Goal: Communication & Community: Share content

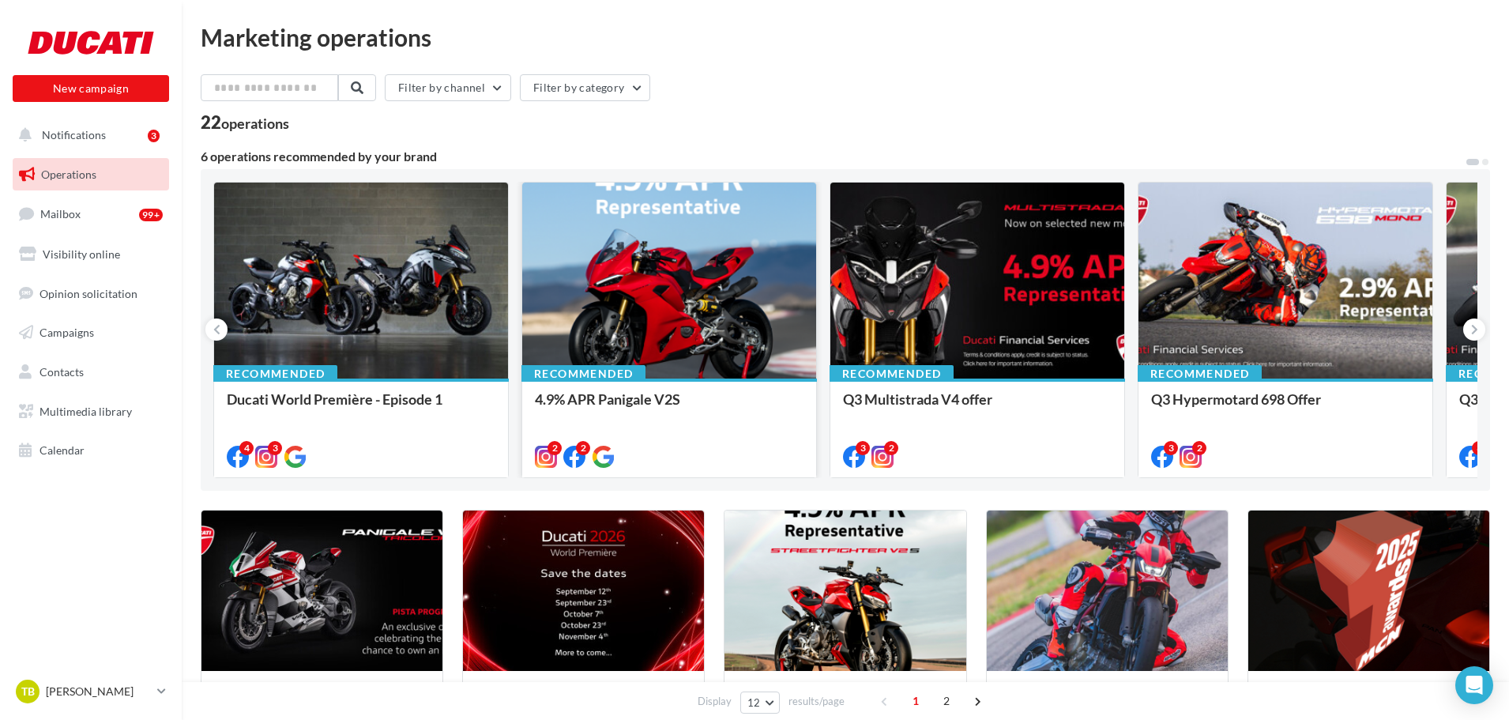
click at [654, 300] on div at bounding box center [669, 282] width 294 height 198
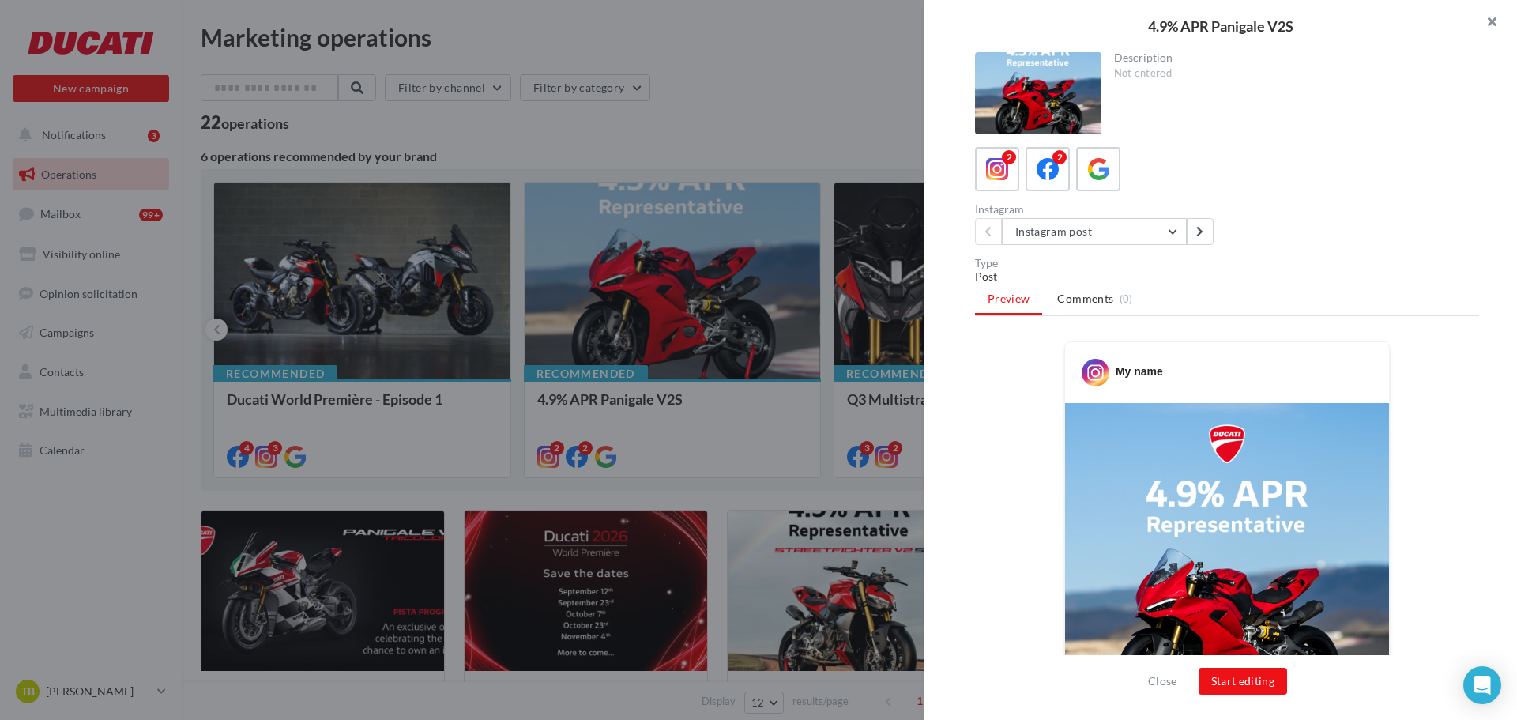
click at [1492, 21] on button "button" at bounding box center [1485, 23] width 63 height 47
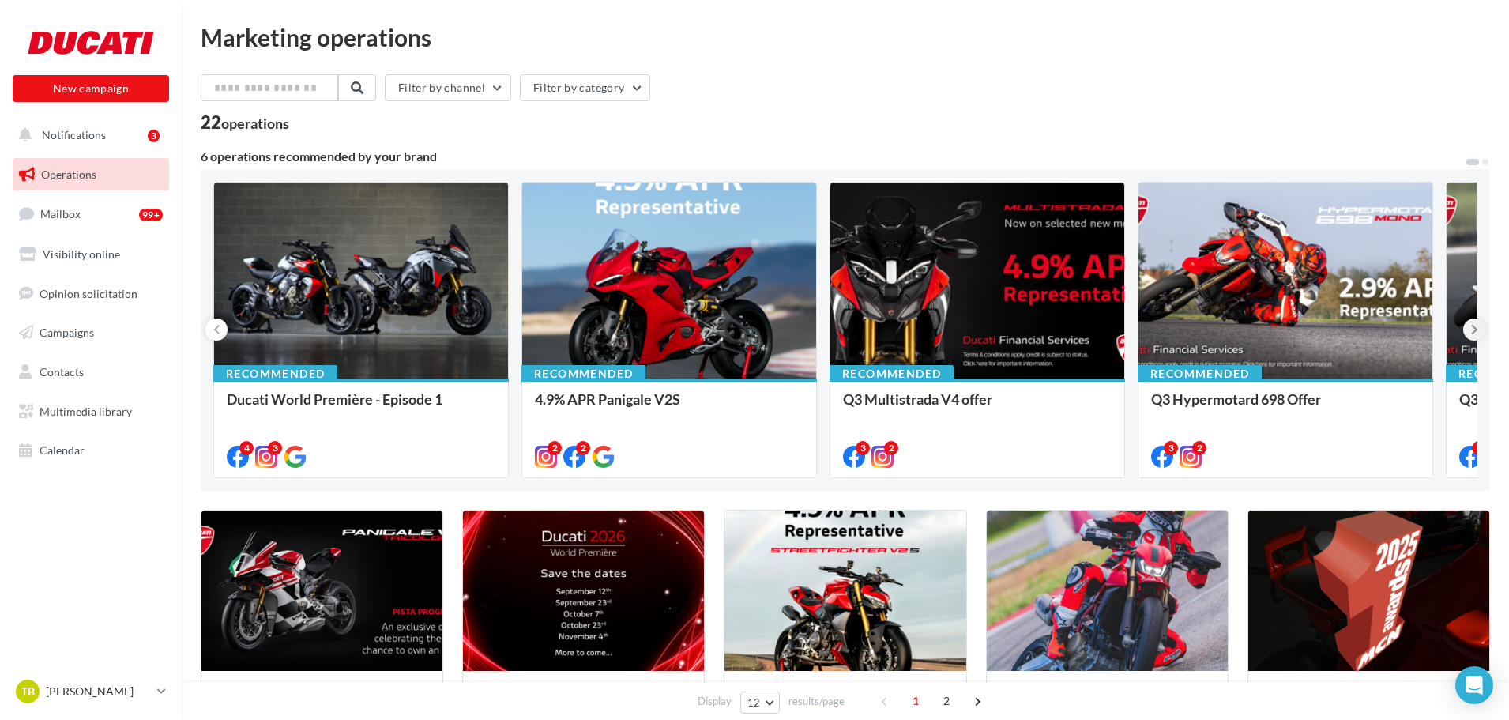
click at [1474, 328] on icon at bounding box center [1474, 330] width 7 height 16
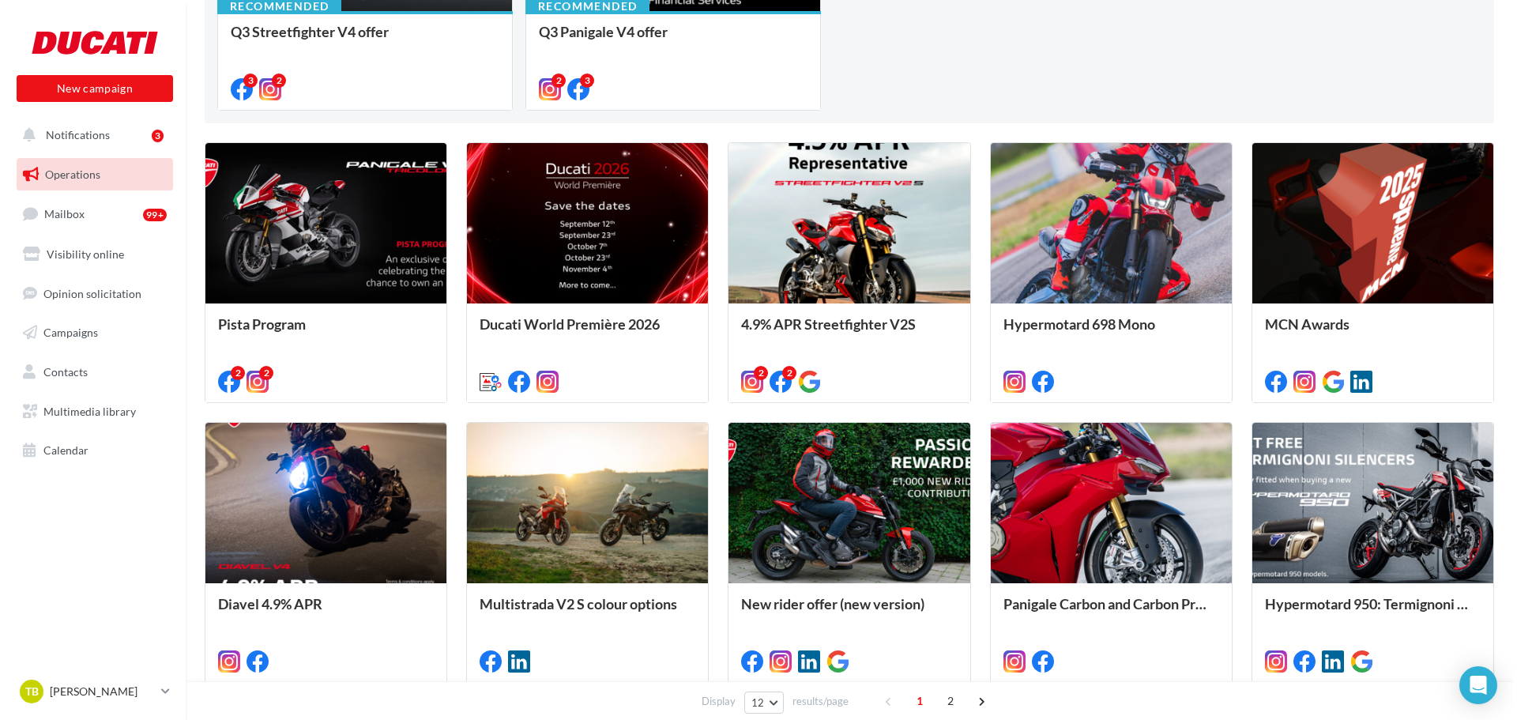
scroll to position [395, 0]
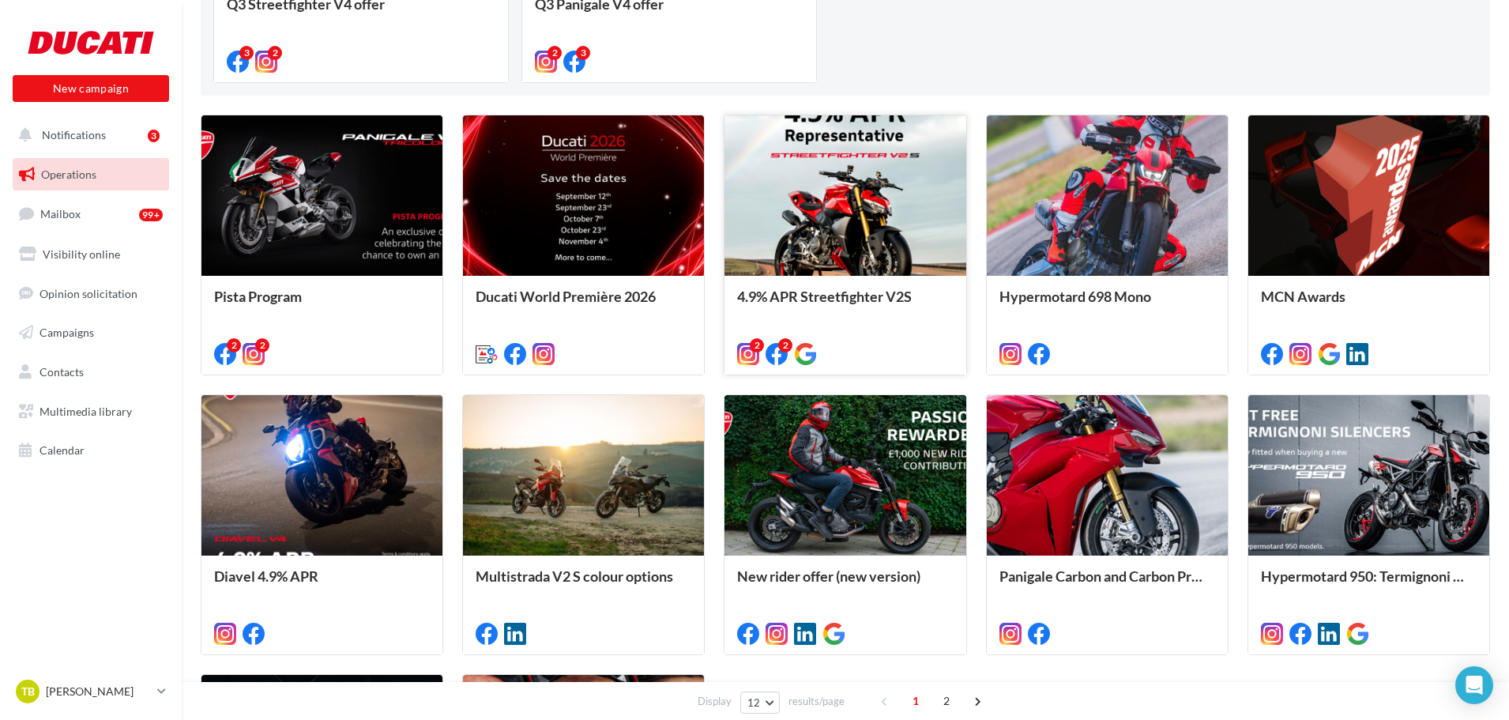
click at [849, 232] on div at bounding box center [845, 196] width 241 height 162
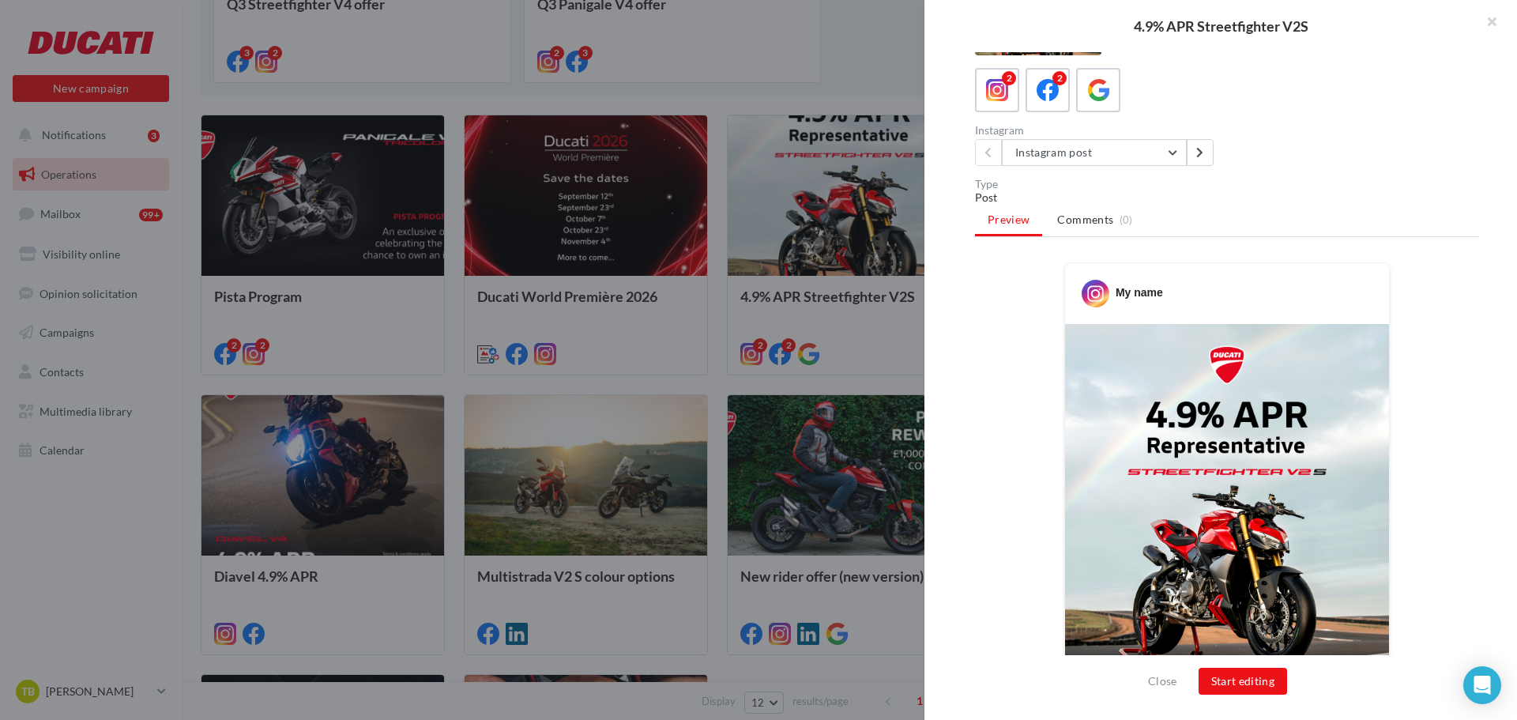
scroll to position [158, 0]
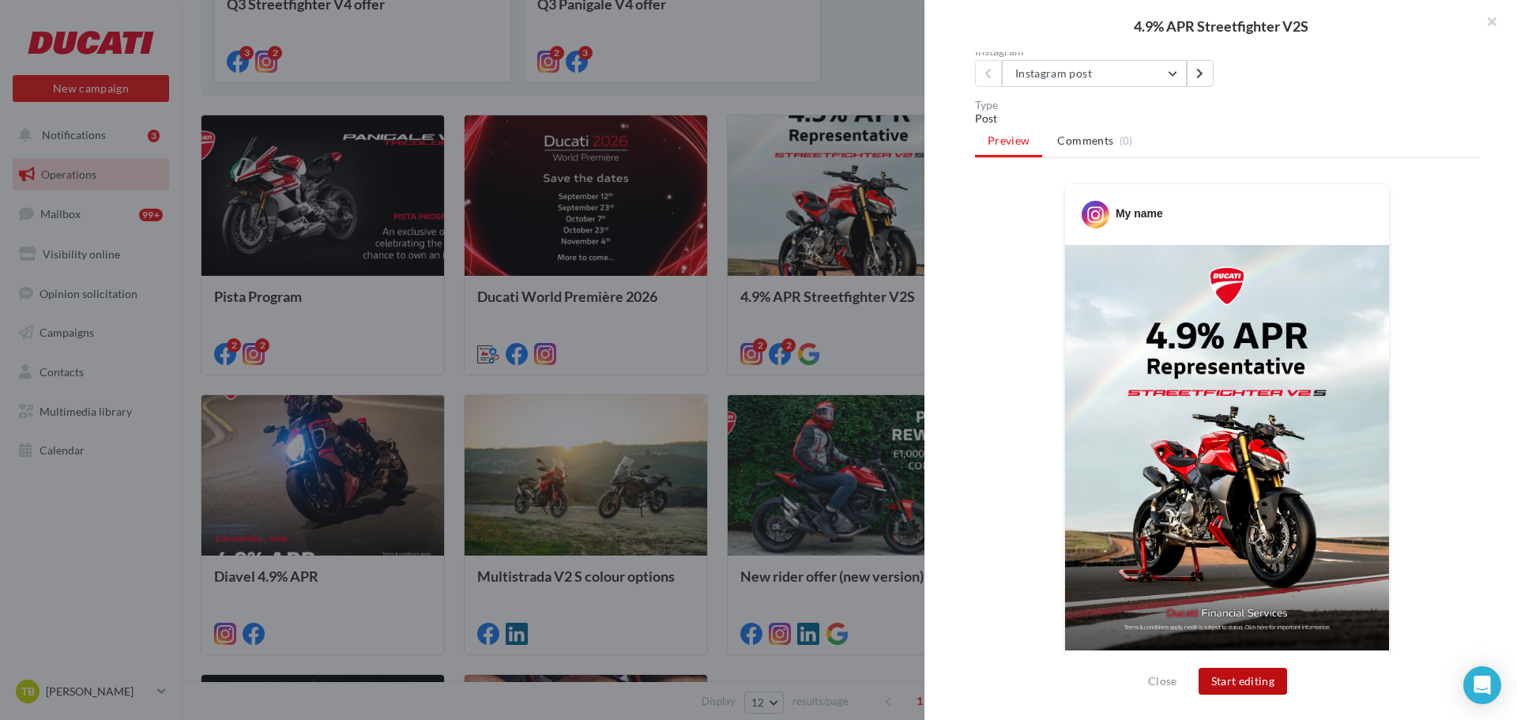
click at [1216, 682] on button "Start editing" at bounding box center [1243, 681] width 89 height 27
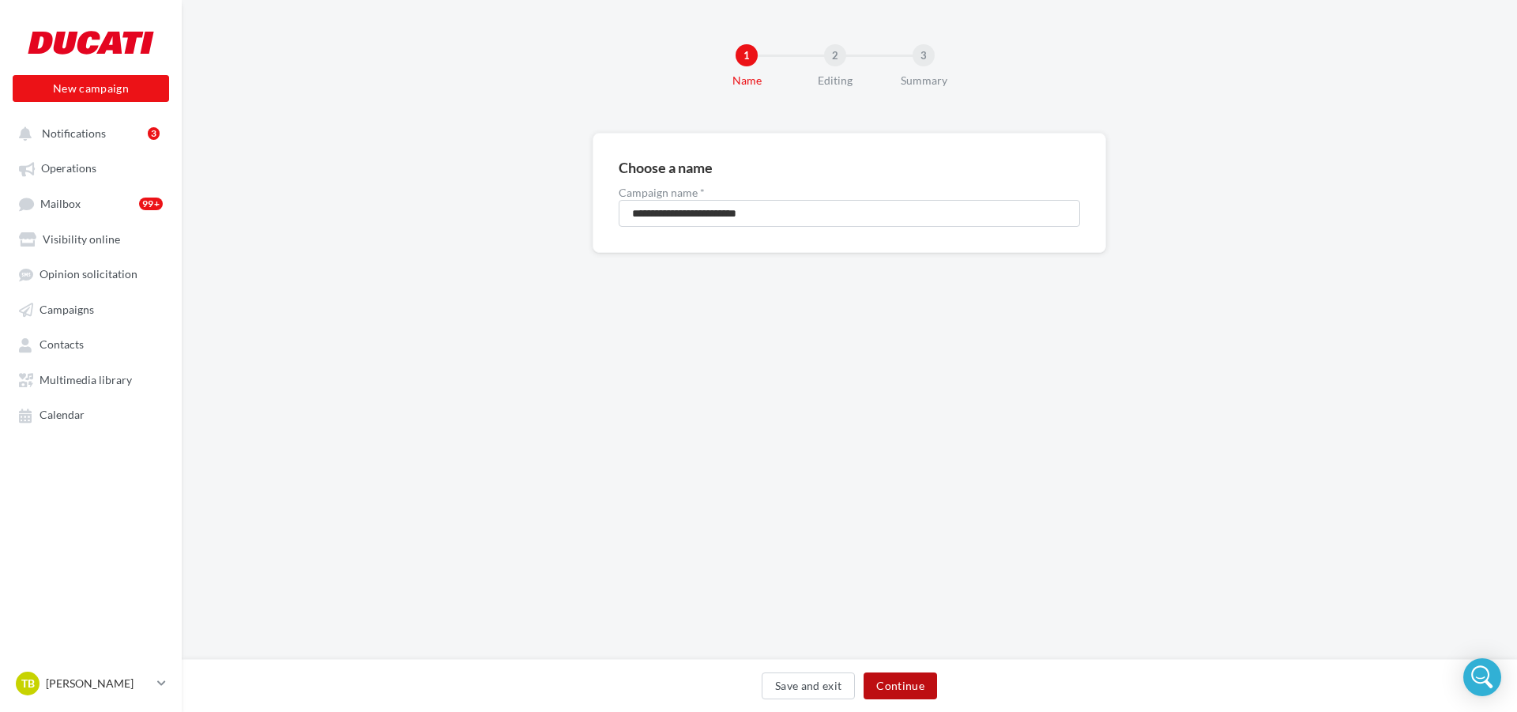
click at [895, 682] on button "Continue" at bounding box center [900, 685] width 73 height 27
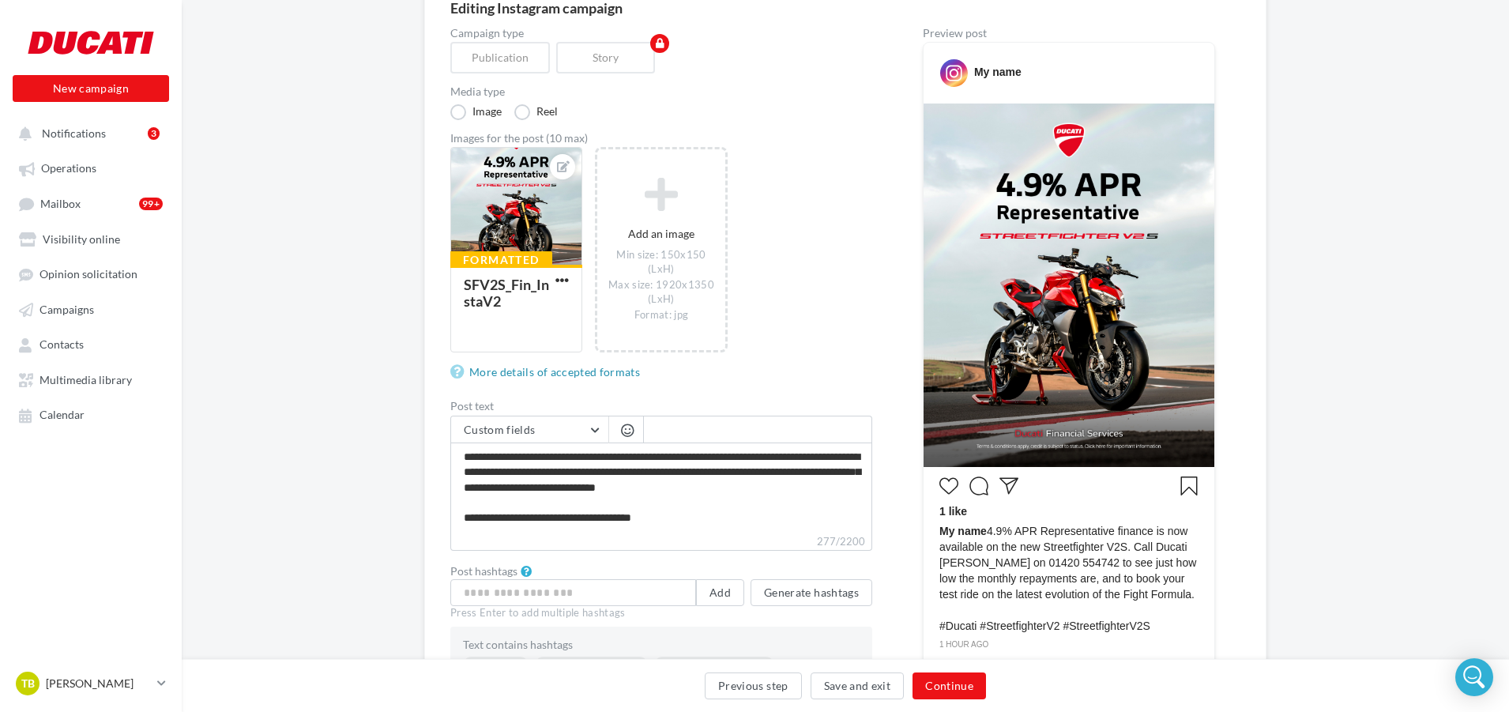
scroll to position [237, 0]
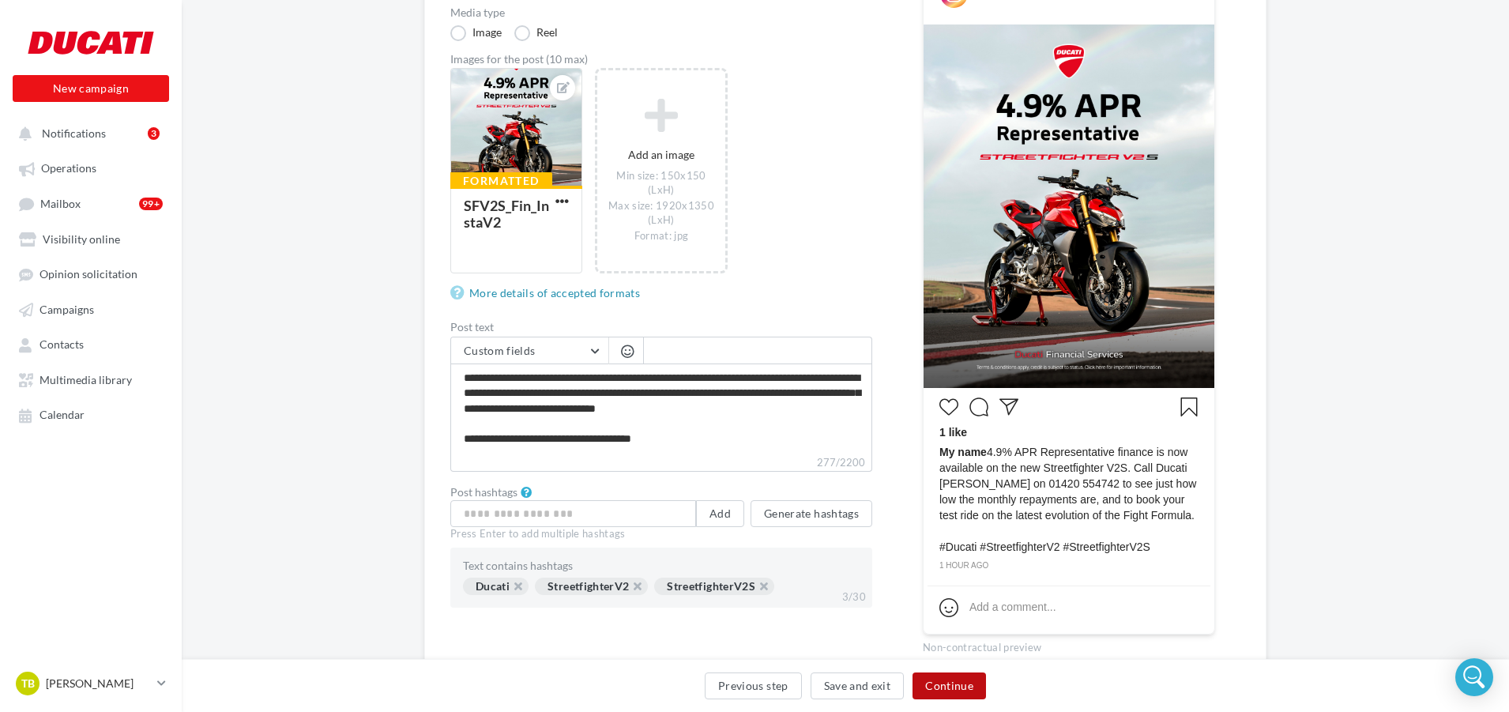
click at [941, 686] on button "Continue" at bounding box center [949, 685] width 73 height 27
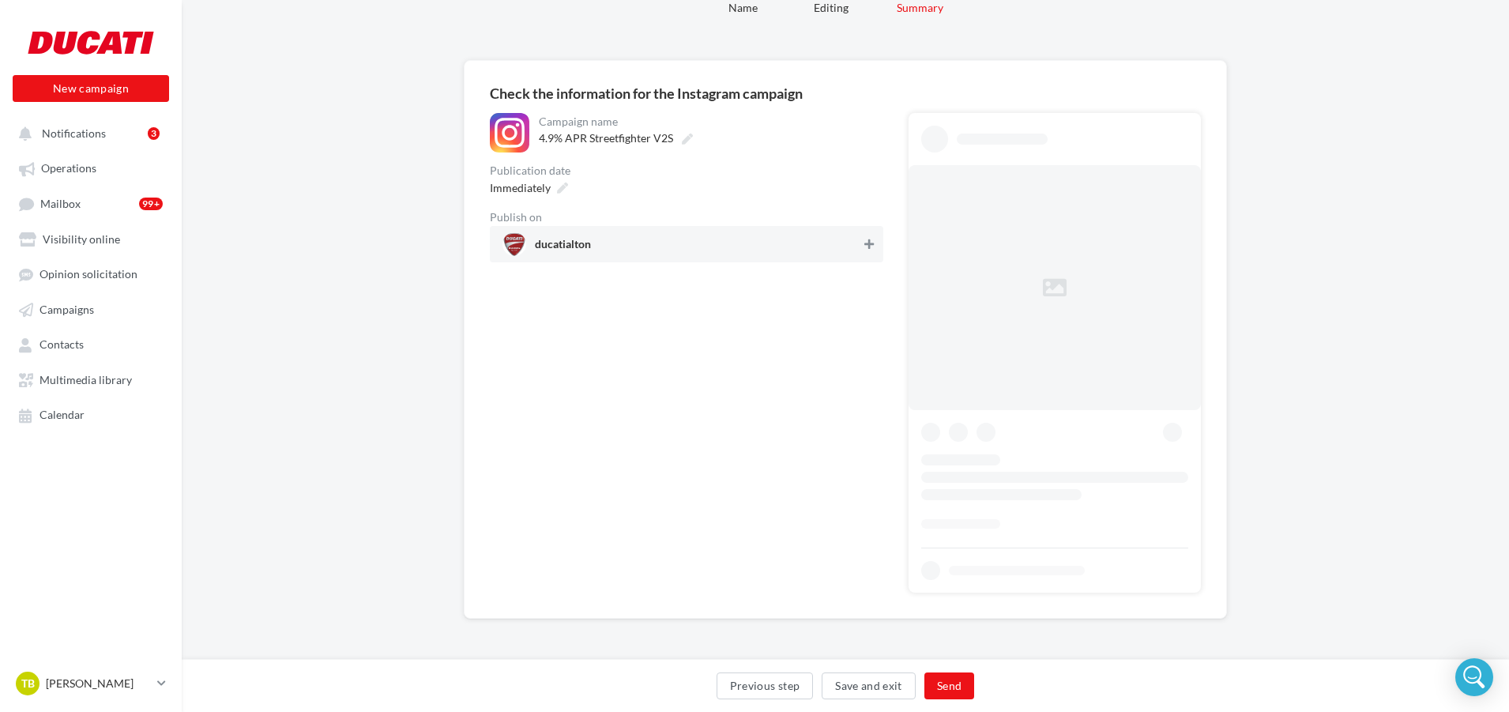
click at [875, 245] on button at bounding box center [869, 244] width 16 height 19
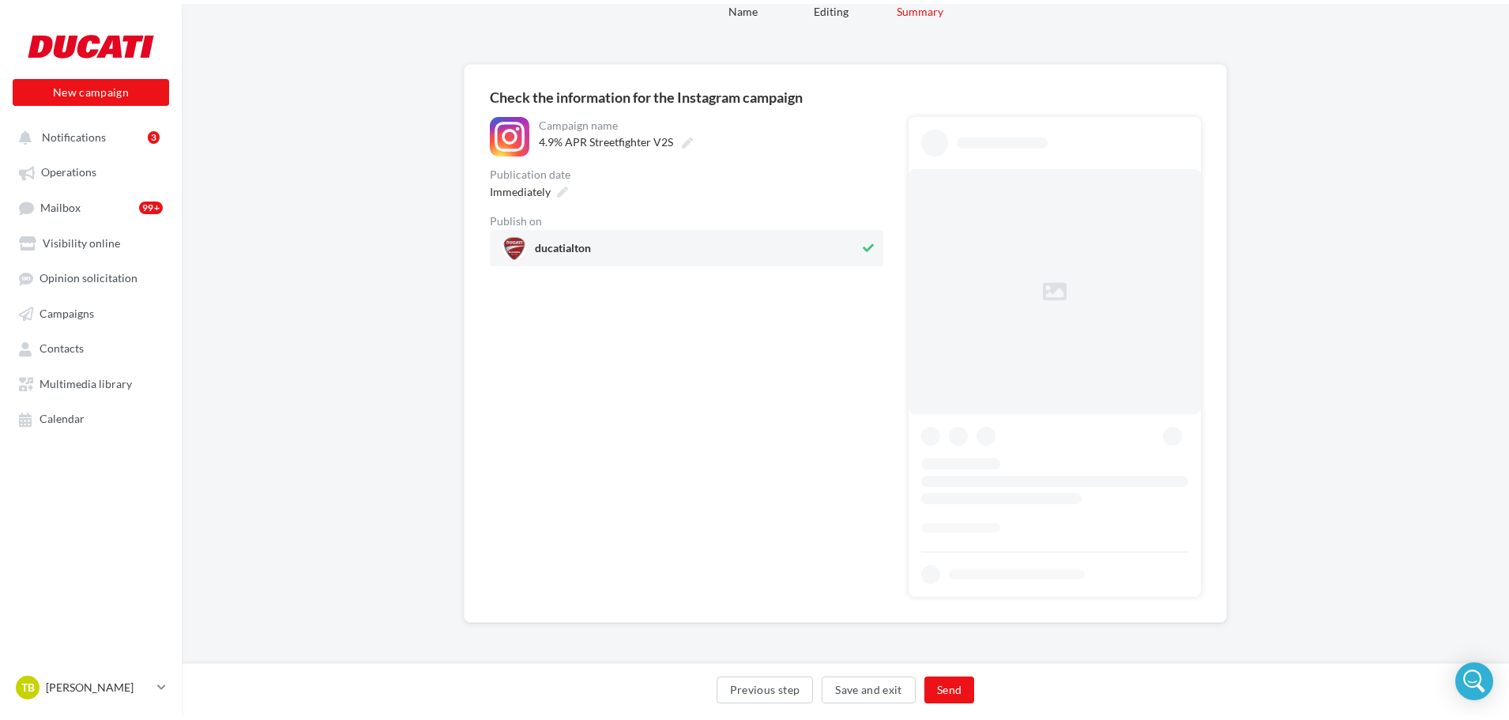
scroll to position [0, 0]
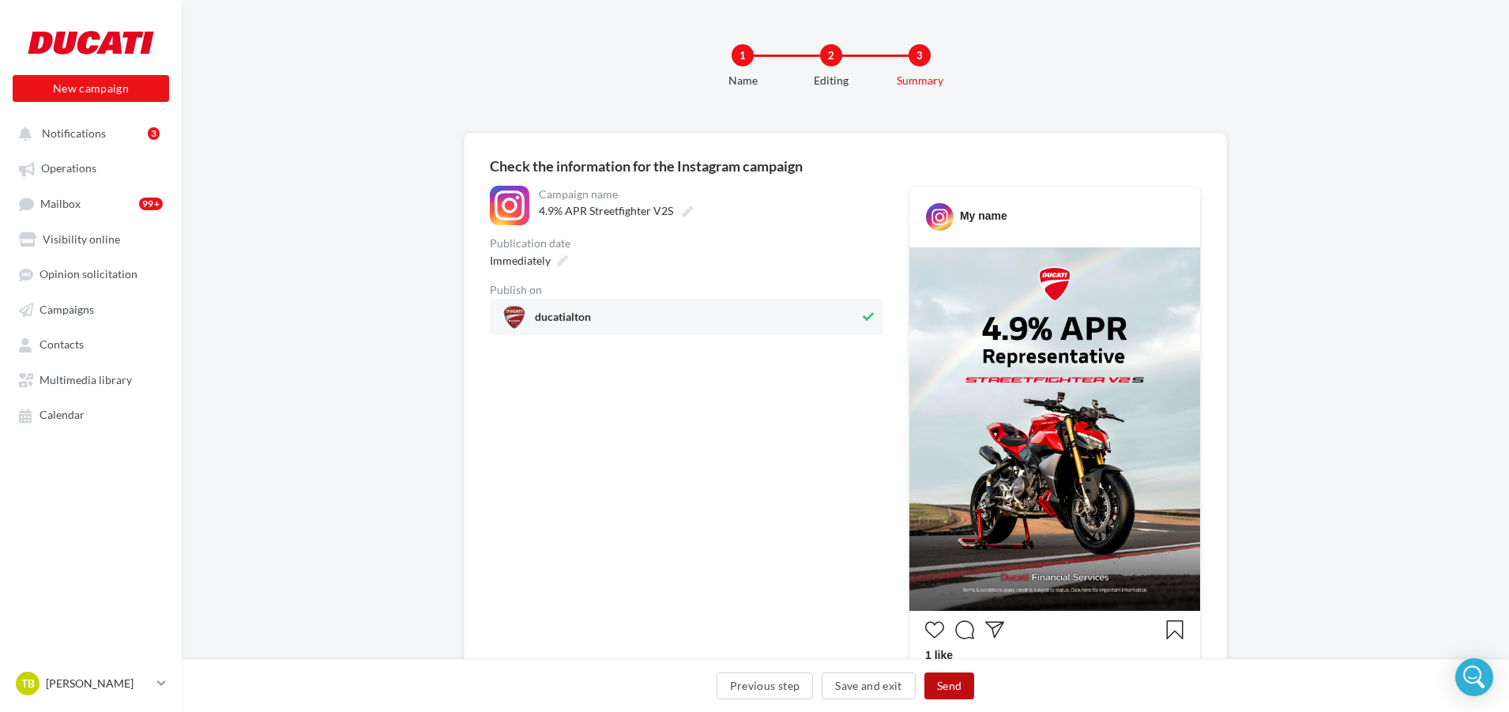
click at [959, 687] on button "Send" at bounding box center [950, 685] width 50 height 27
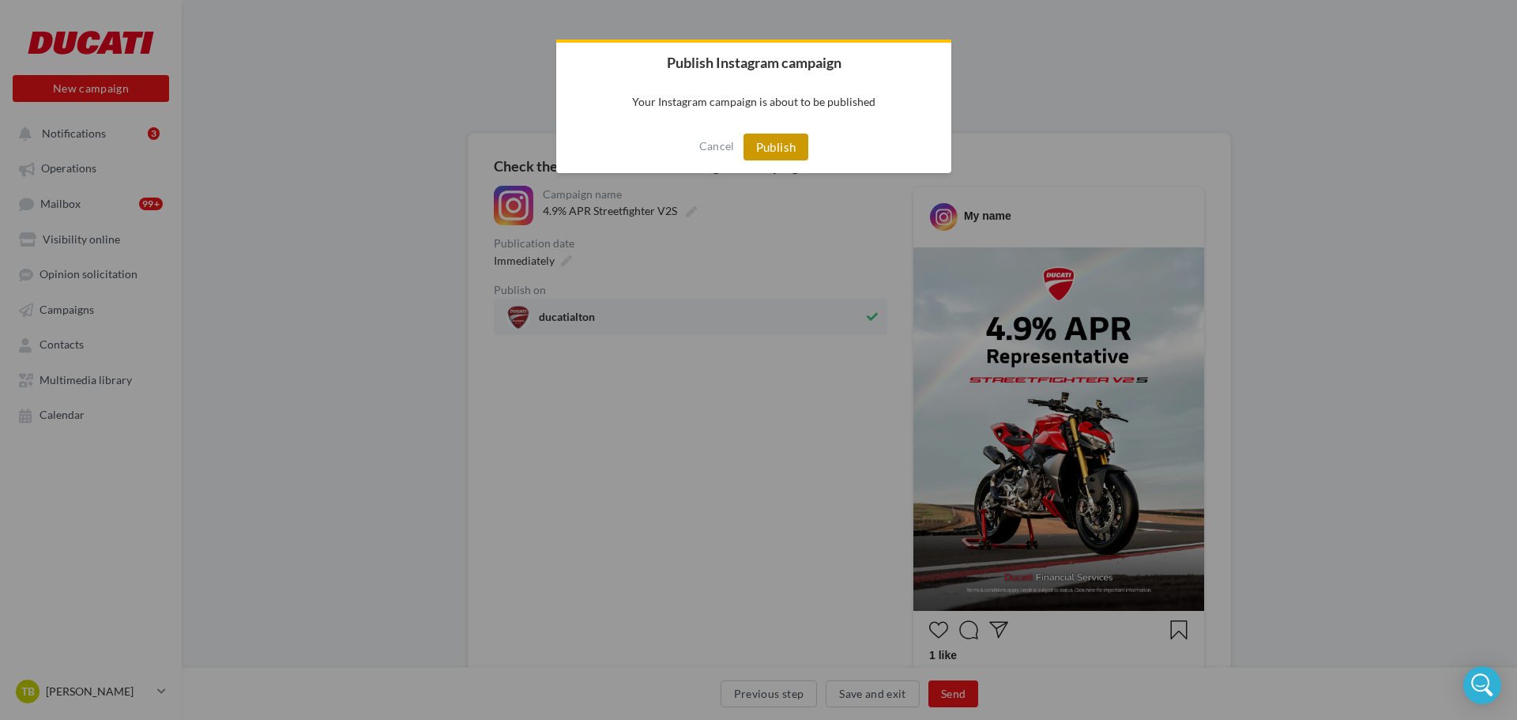
click at [790, 148] on button "Publish" at bounding box center [777, 147] width 66 height 27
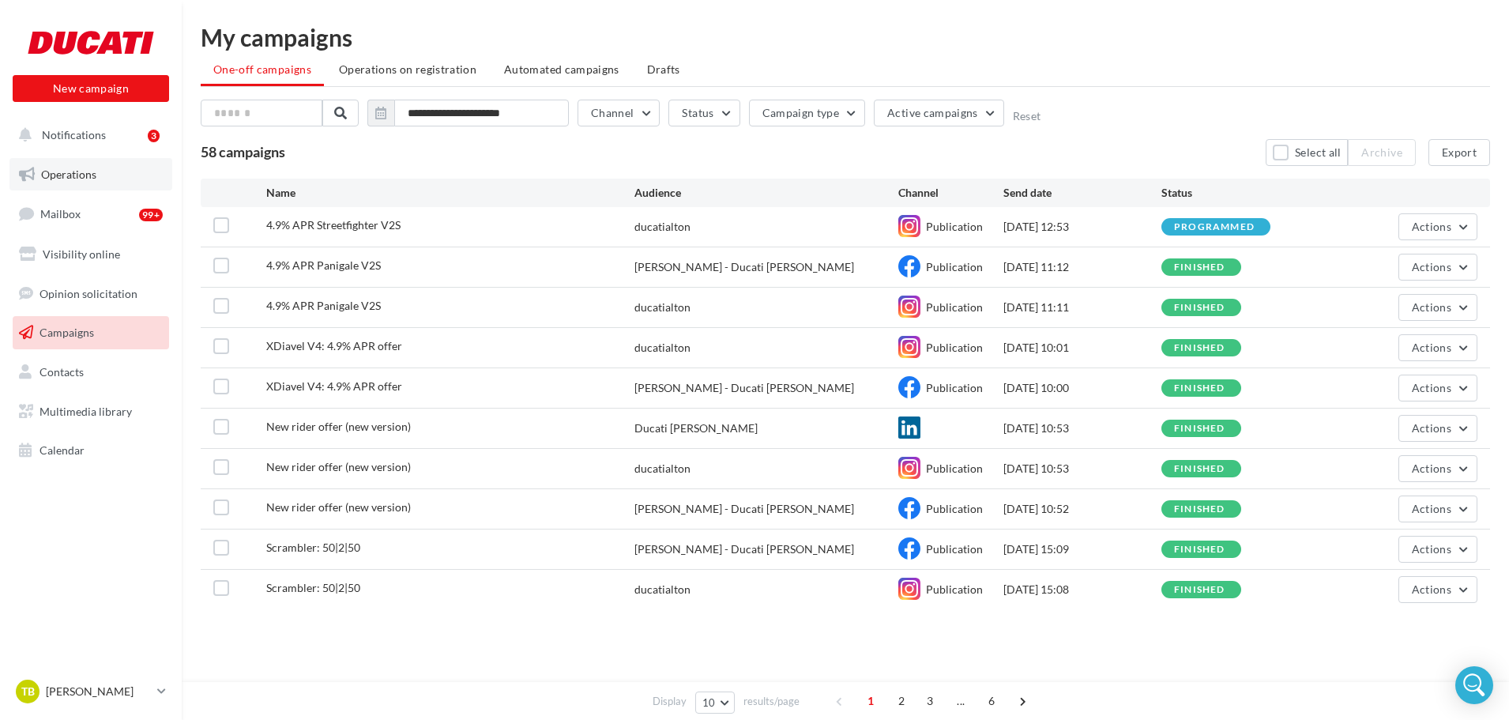
click at [74, 177] on span "Operations" at bounding box center [68, 174] width 55 height 13
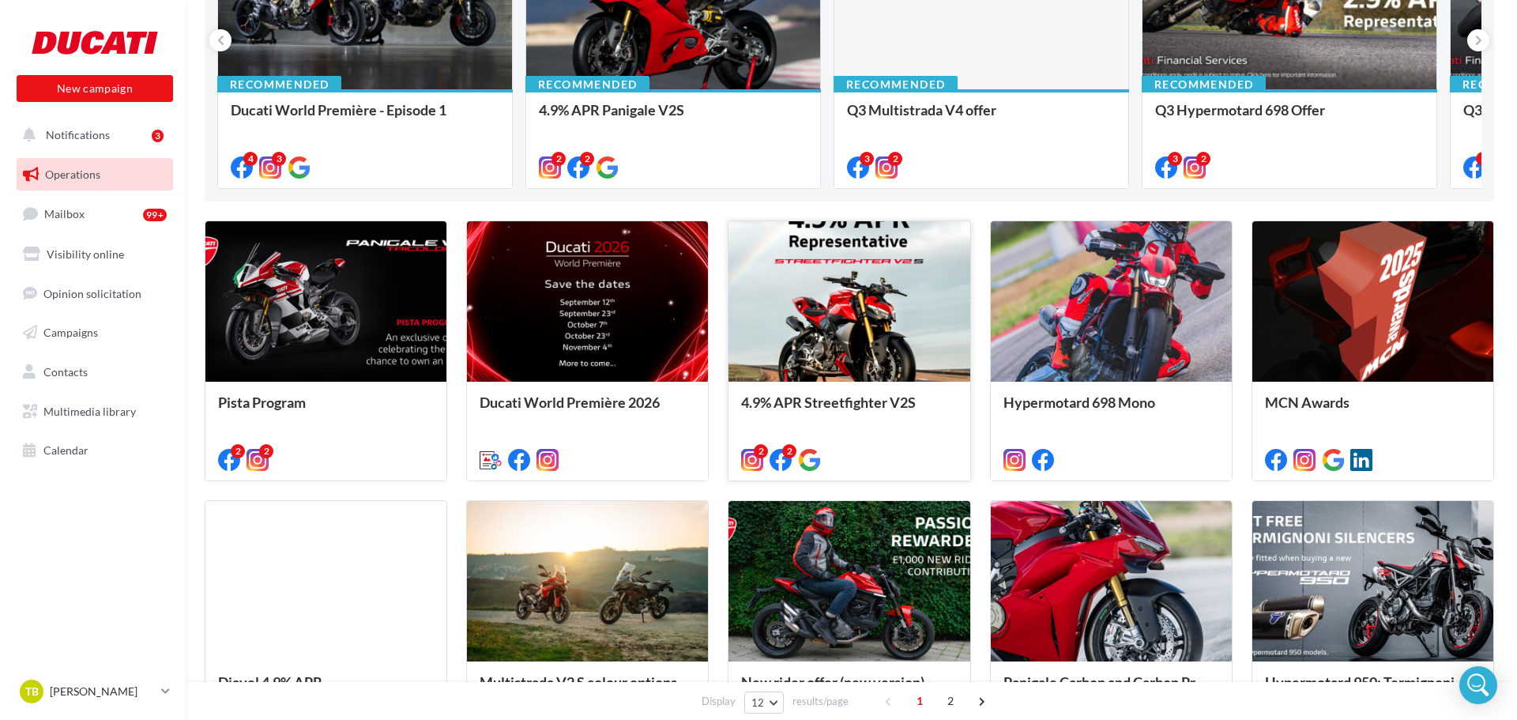
scroll to position [316, 0]
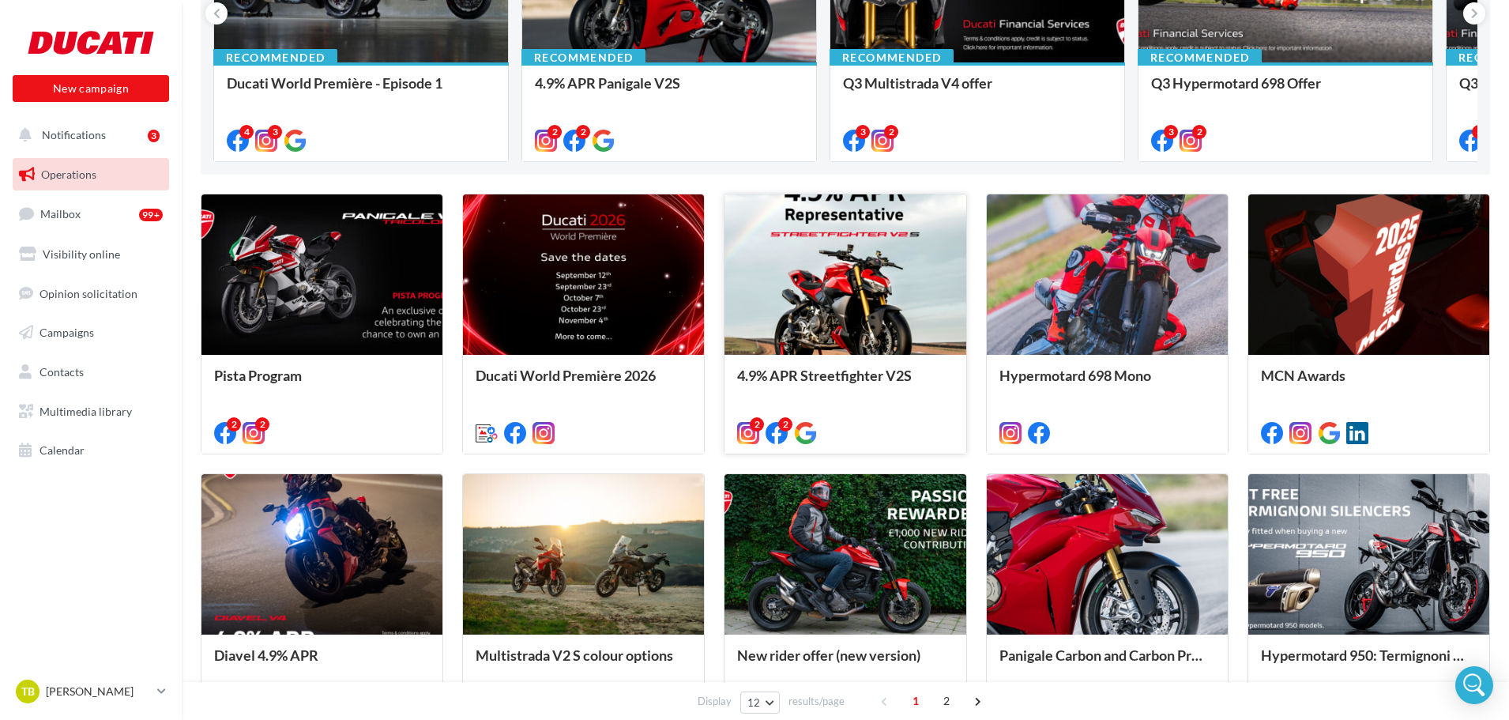
click at [850, 304] on div at bounding box center [845, 275] width 241 height 162
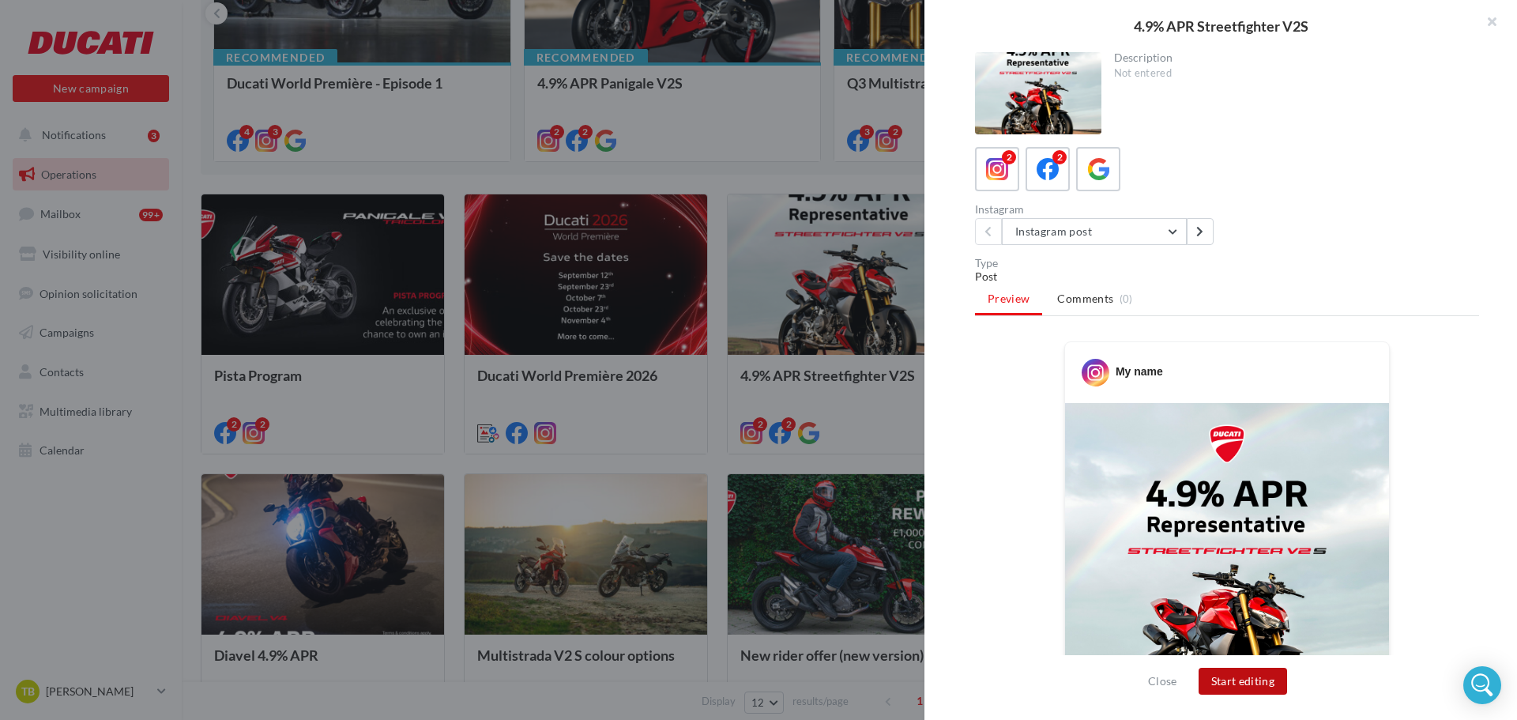
click at [1234, 684] on button "Start editing" at bounding box center [1243, 681] width 89 height 27
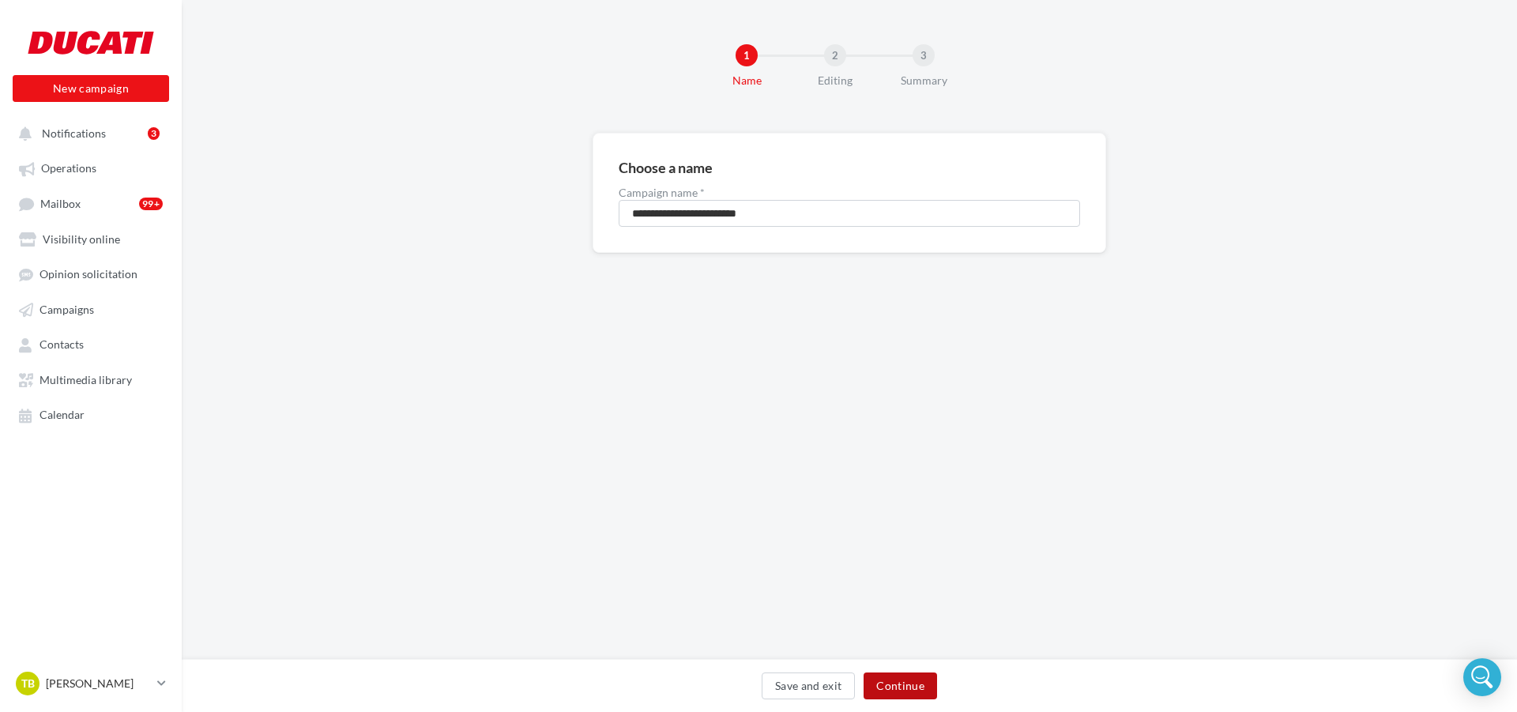
click at [924, 685] on button "Continue" at bounding box center [900, 685] width 73 height 27
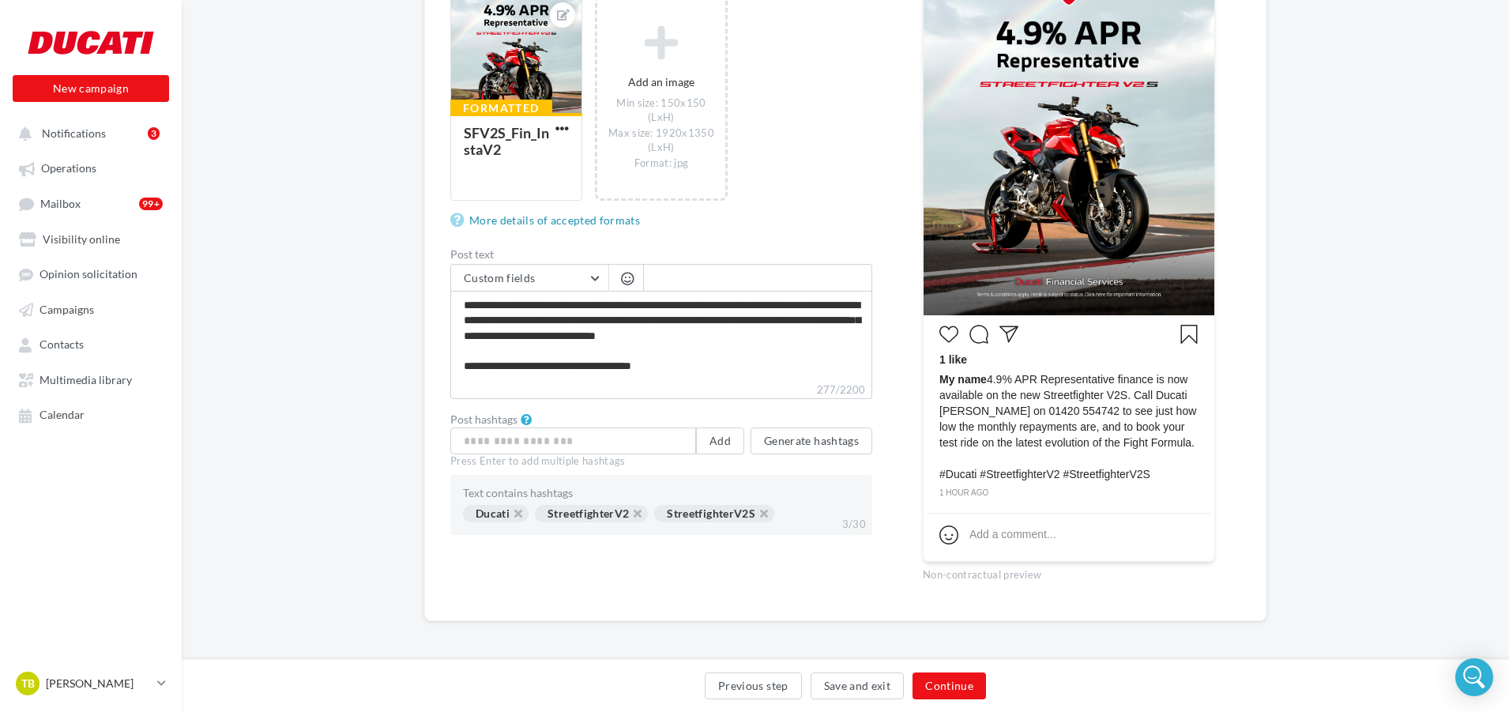
scroll to position [312, 0]
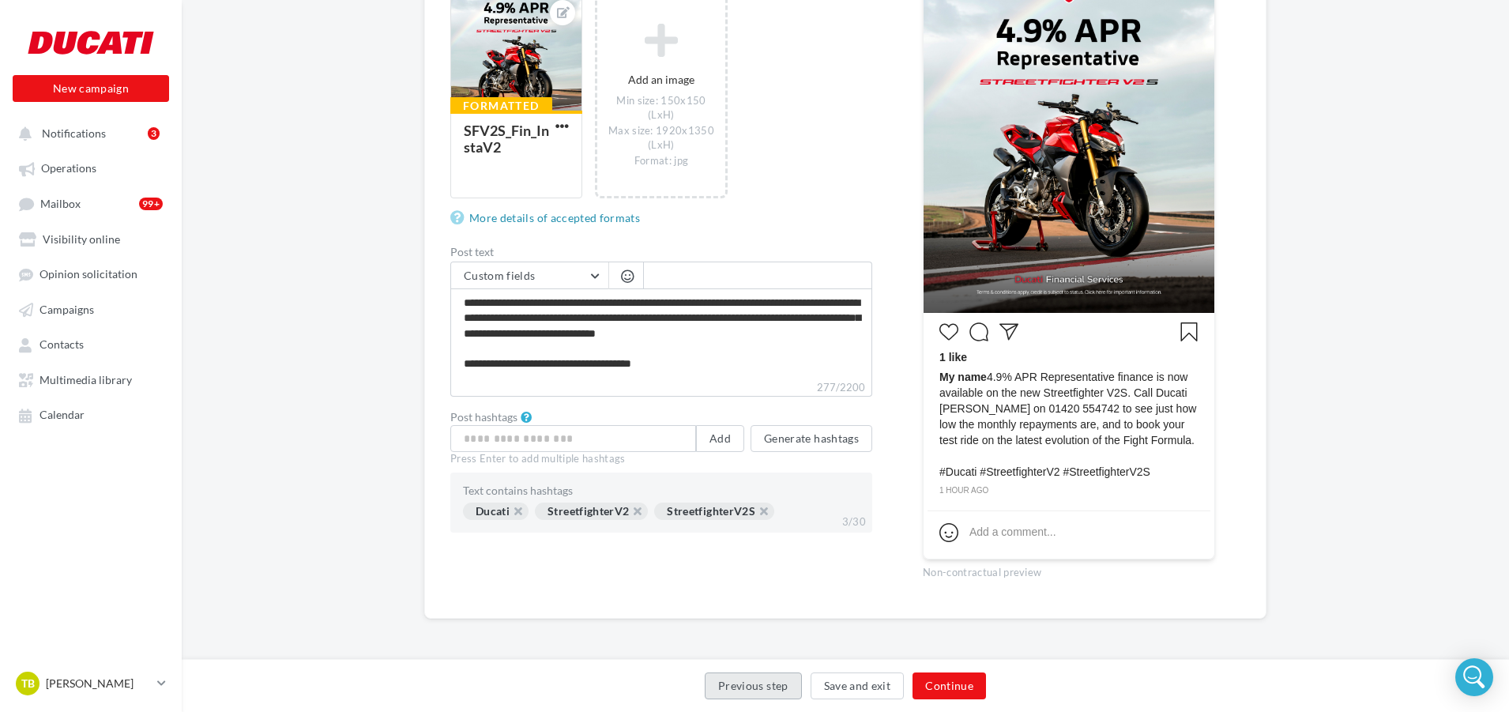
click at [760, 691] on button "Previous step" at bounding box center [753, 685] width 97 height 27
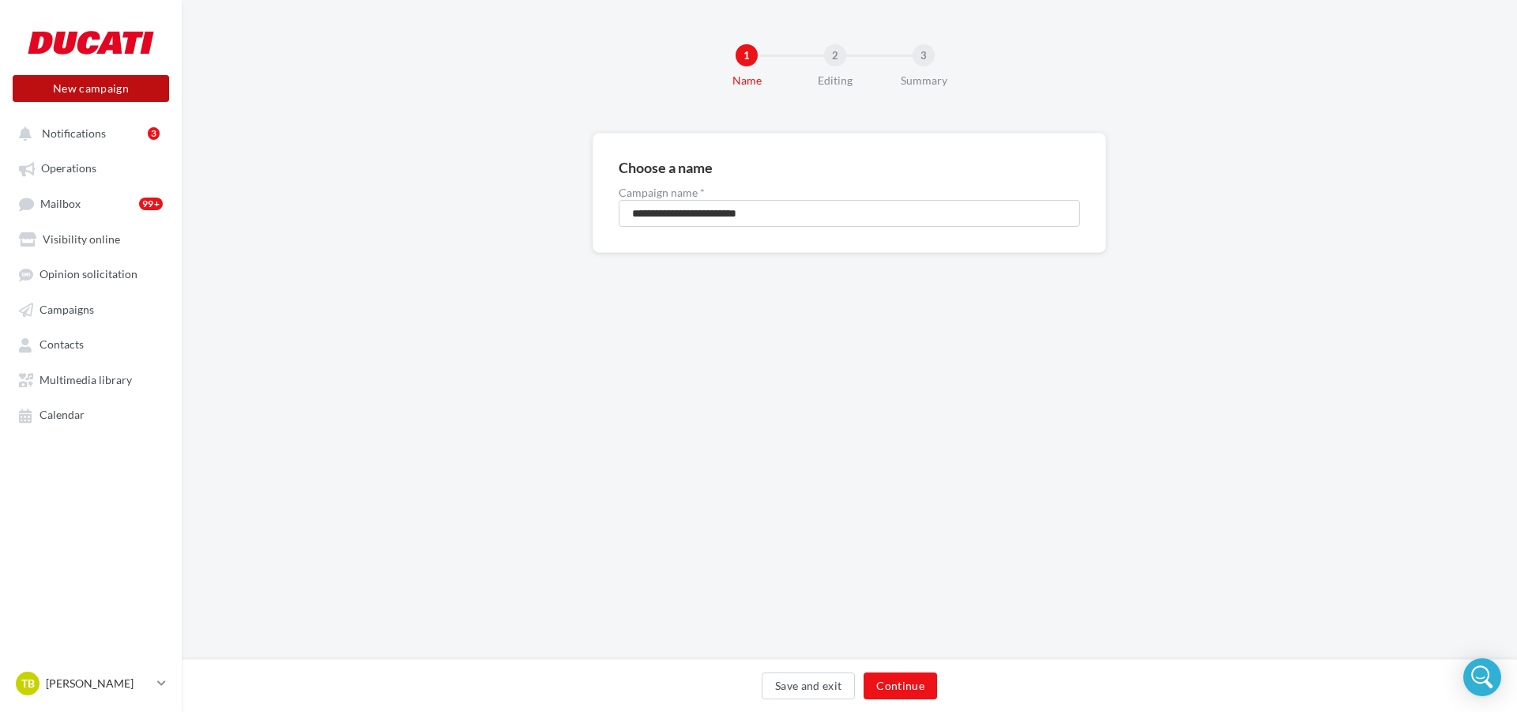
click at [118, 89] on button "New campaign" at bounding box center [91, 88] width 156 height 27
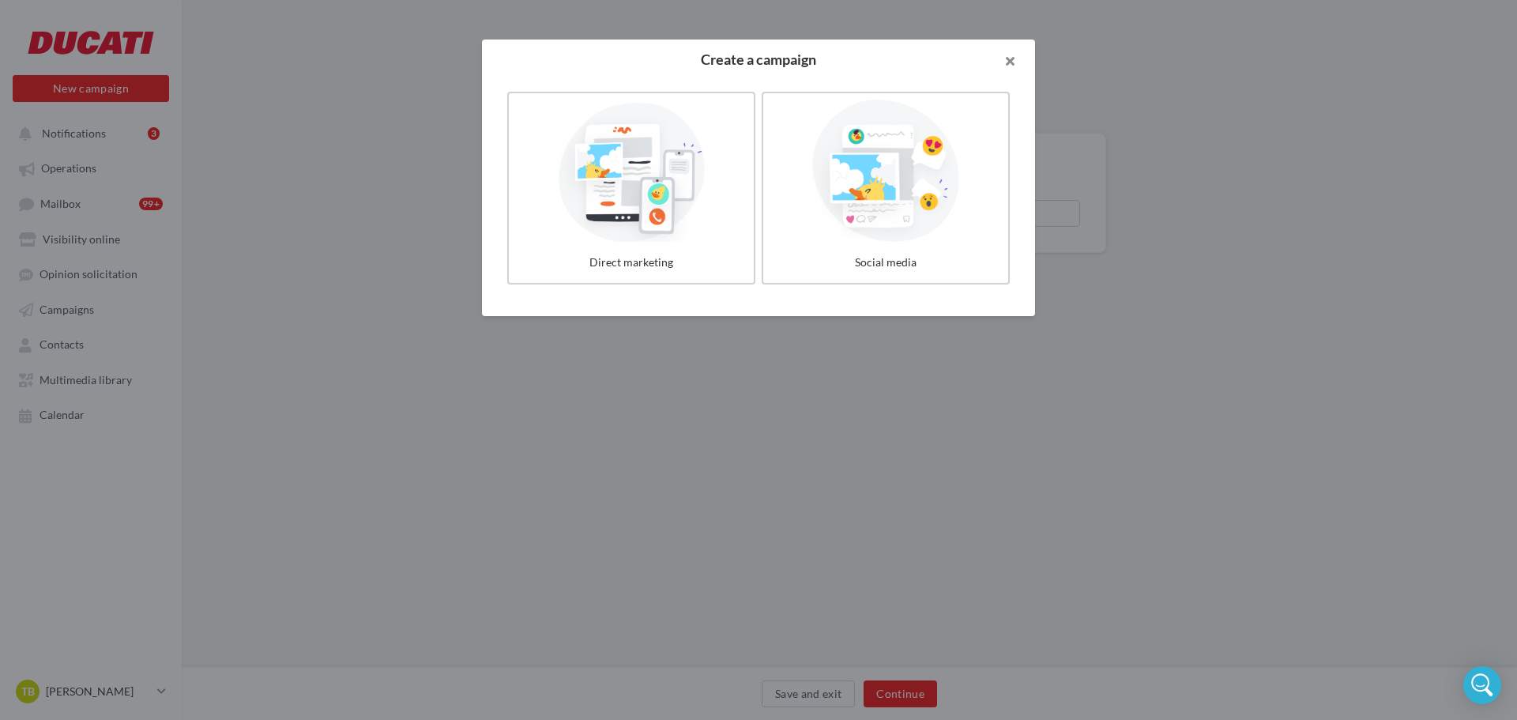
click at [1012, 54] on button "button" at bounding box center [1003, 63] width 63 height 47
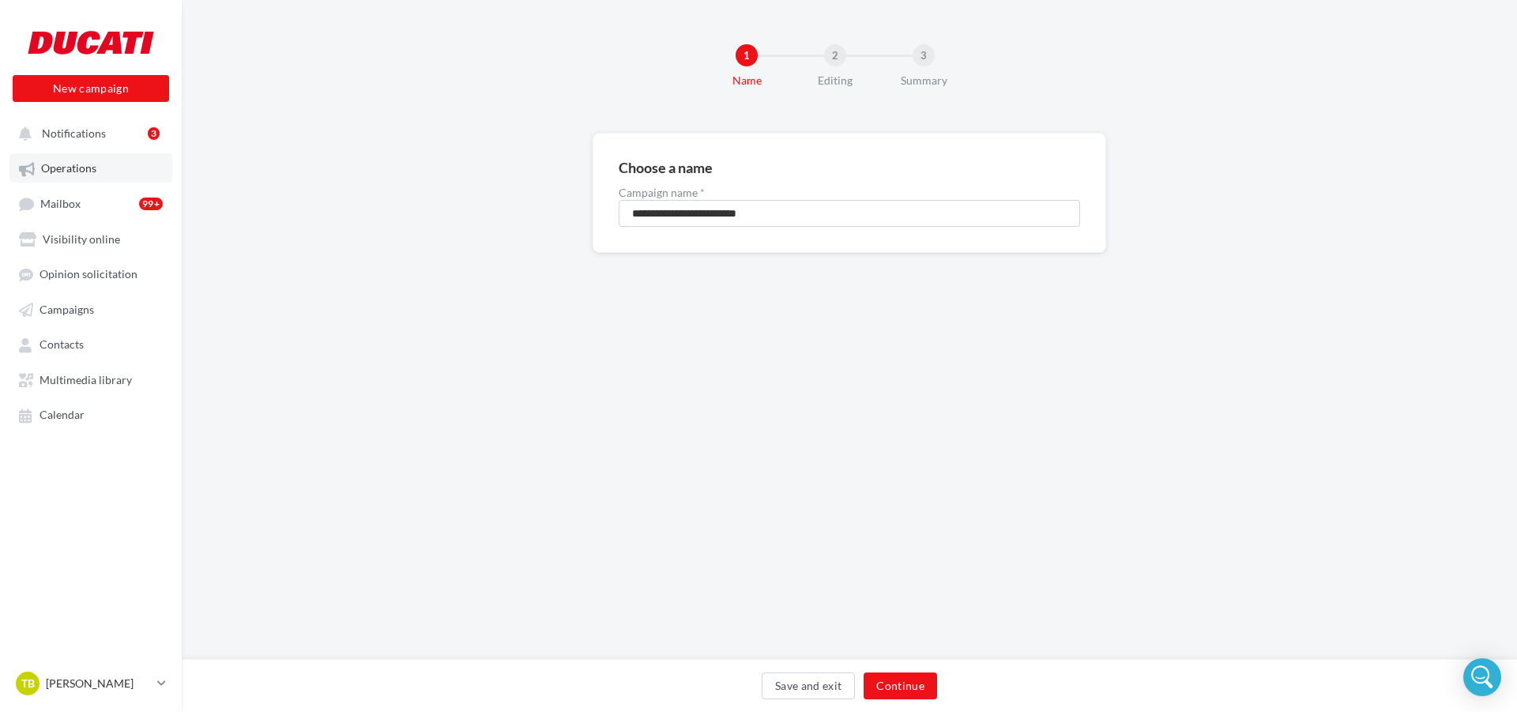
click at [53, 180] on link "Operations" at bounding box center [90, 167] width 163 height 28
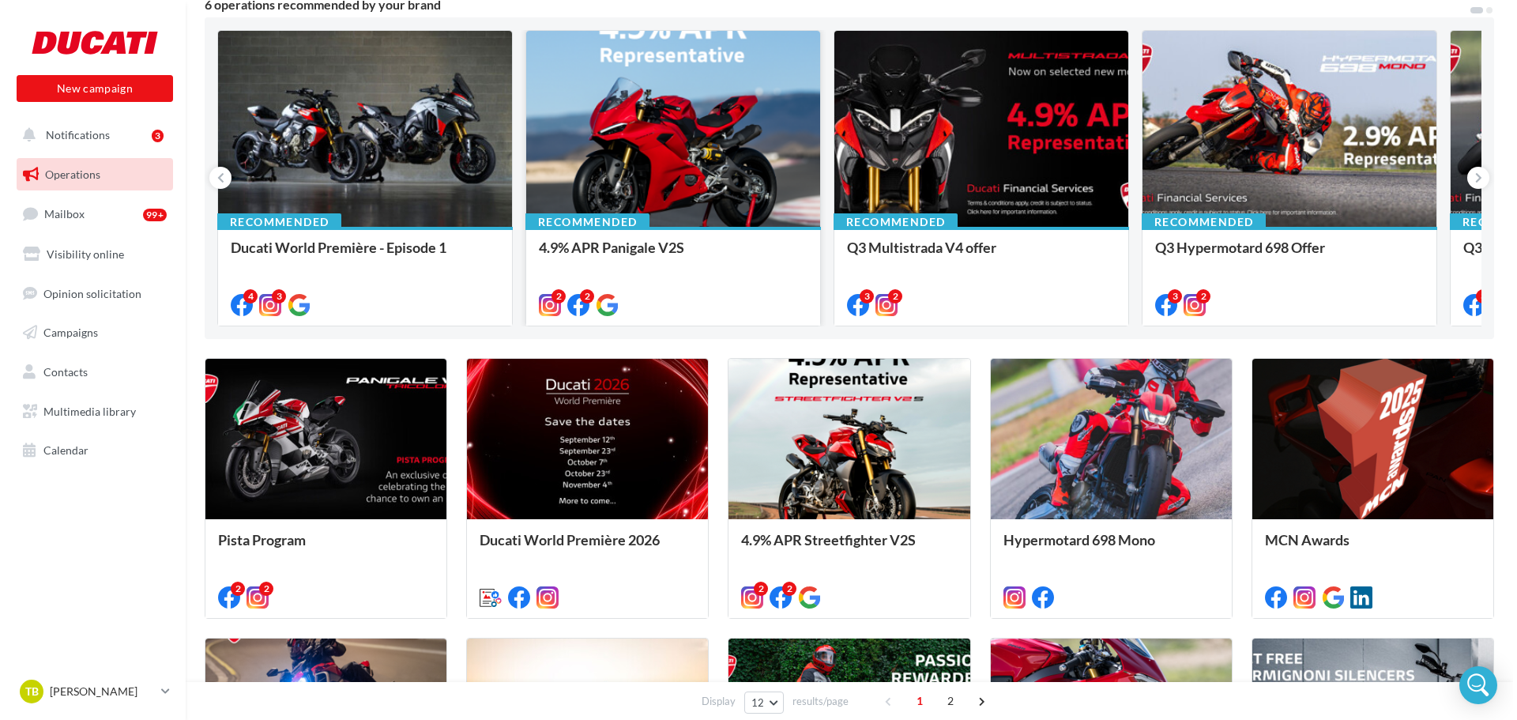
scroll to position [158, 0]
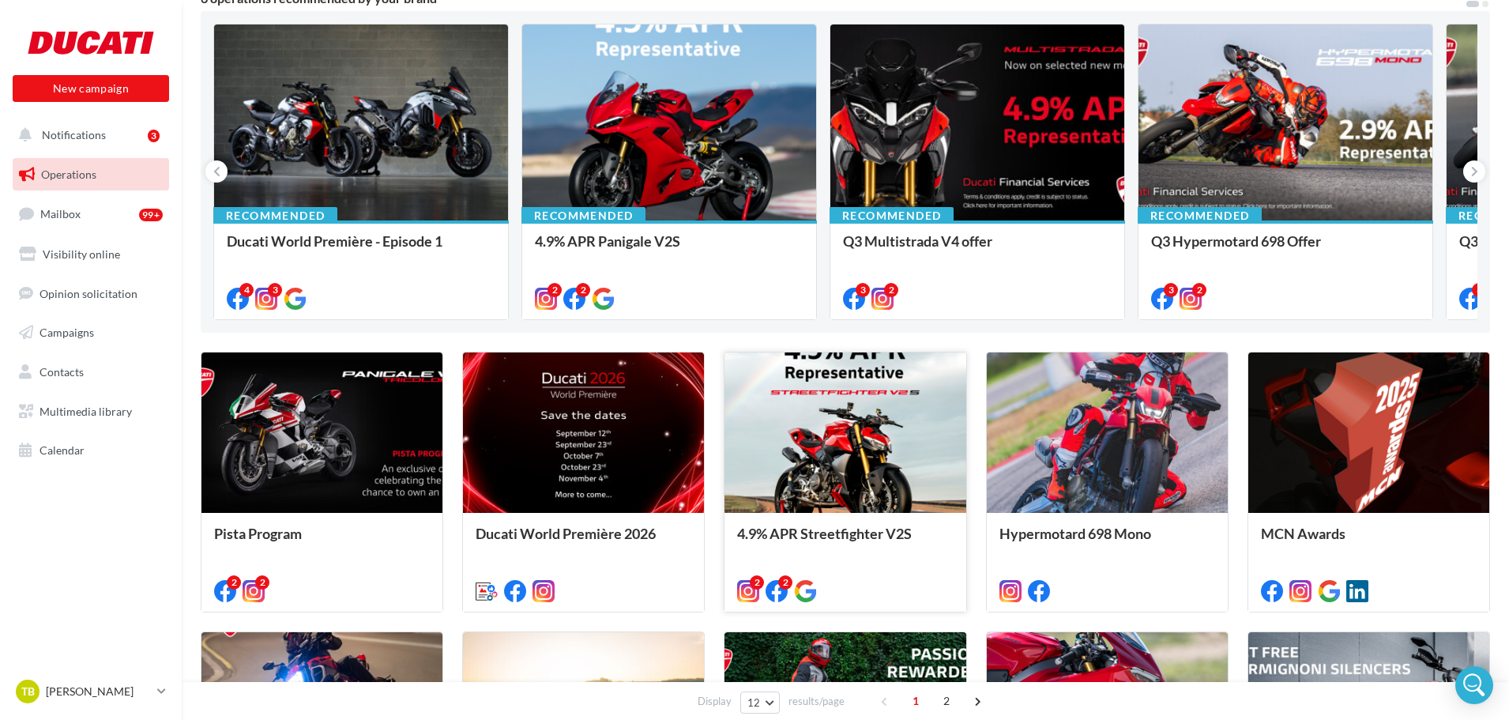
click at [837, 432] on div at bounding box center [845, 433] width 241 height 162
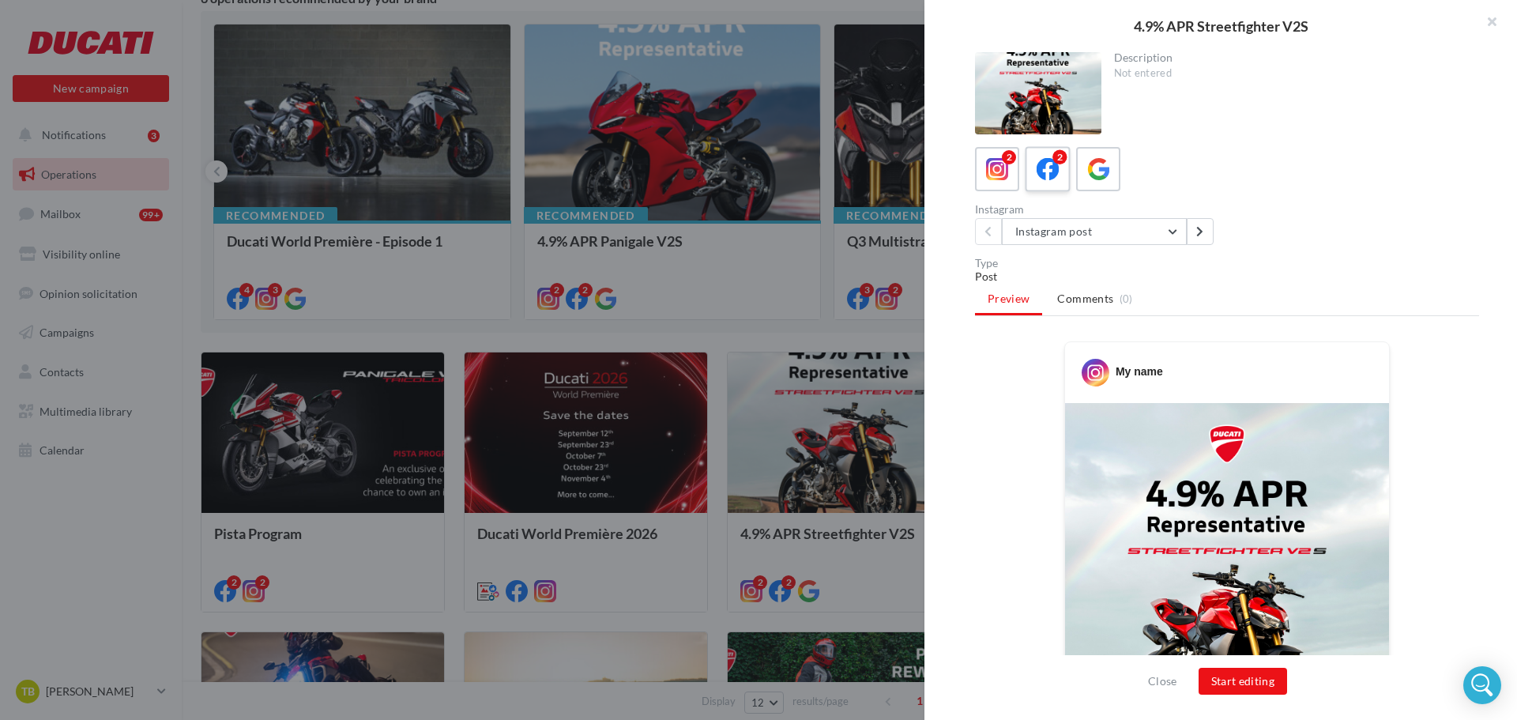
click at [1054, 179] on icon at bounding box center [1048, 169] width 23 height 23
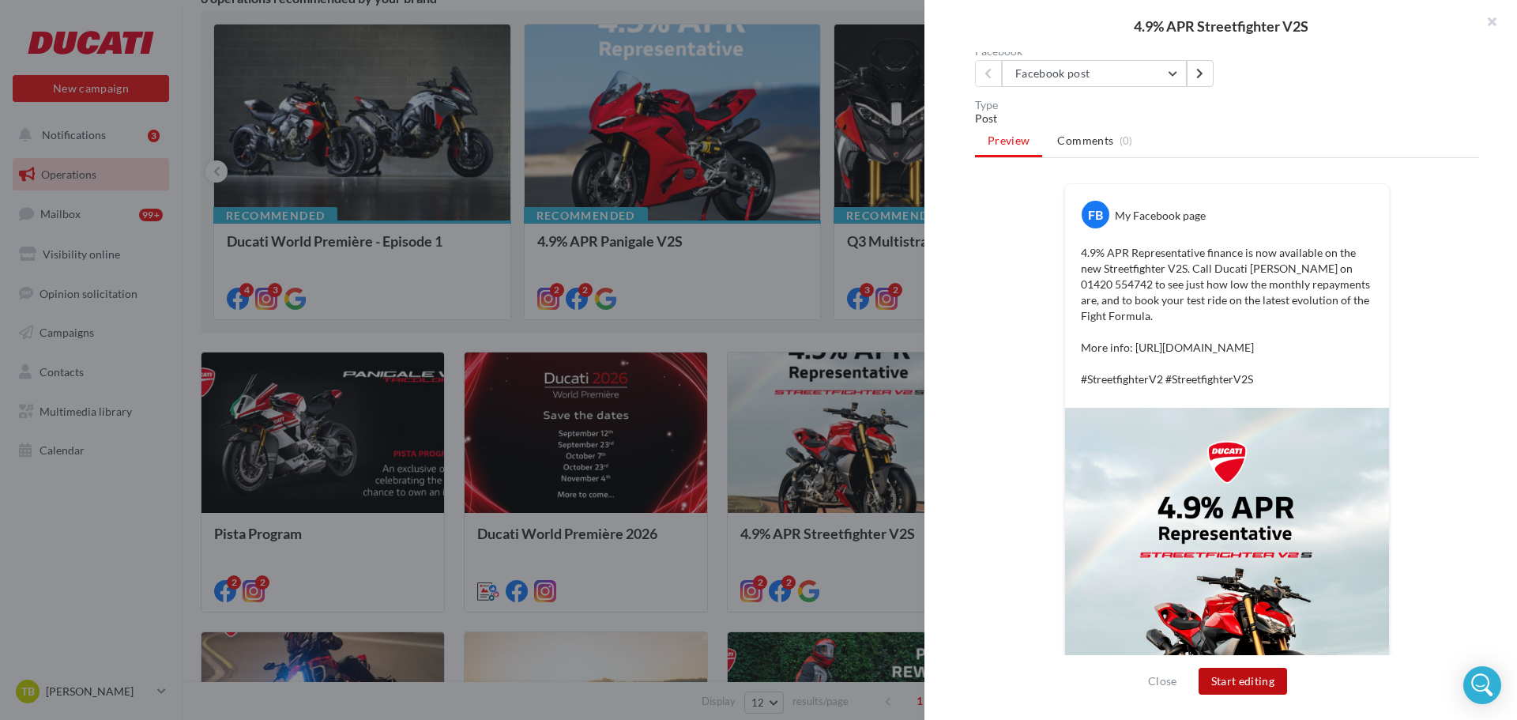
click at [1249, 682] on button "Start editing" at bounding box center [1243, 681] width 89 height 27
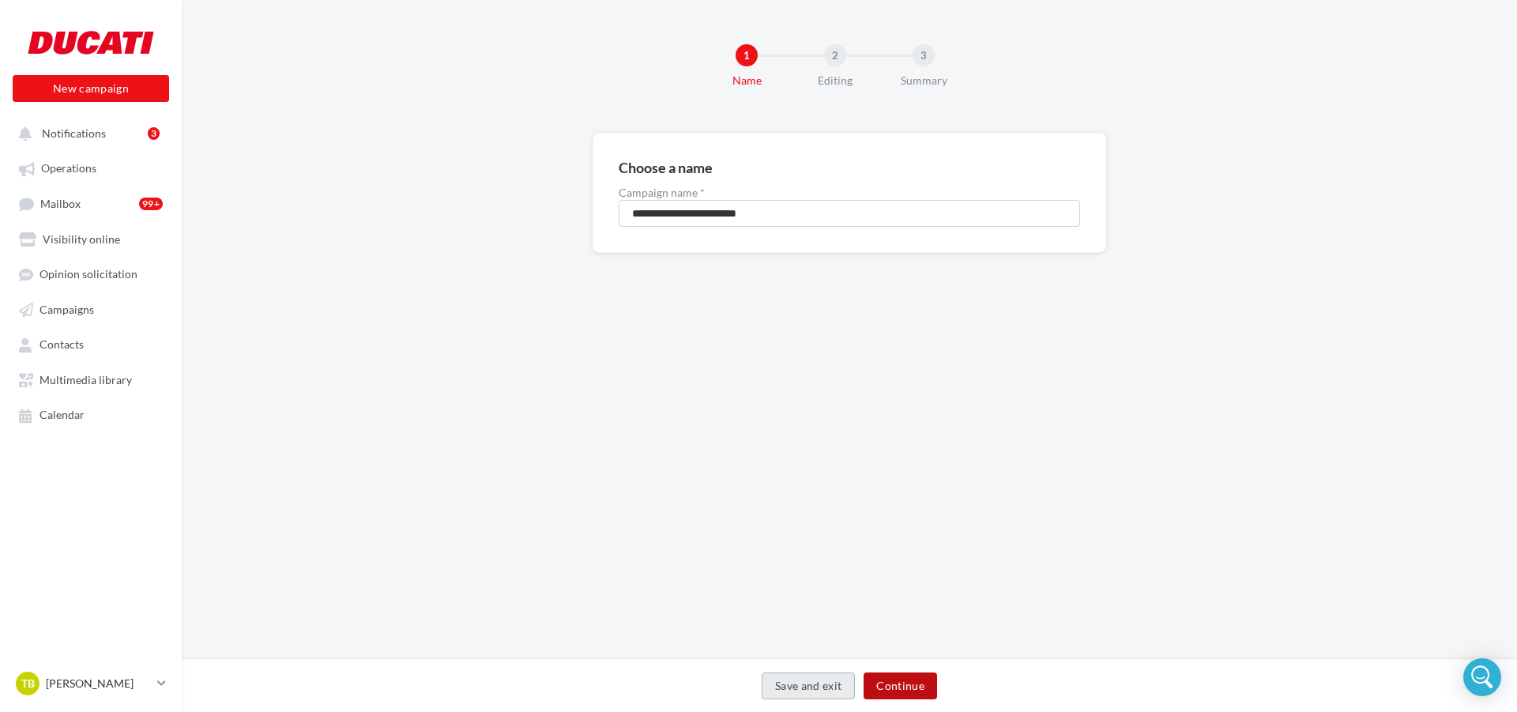
click at [895, 688] on button "Continue" at bounding box center [900, 685] width 73 height 27
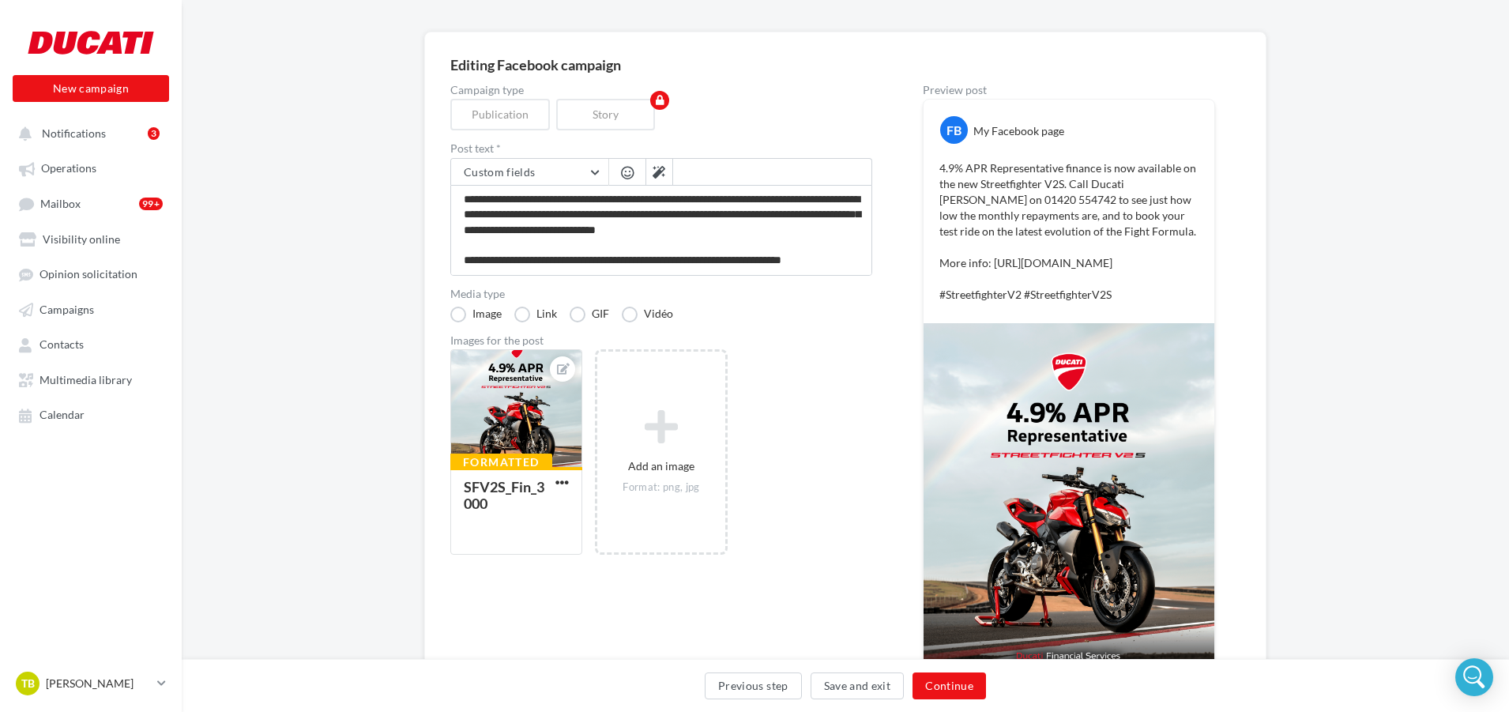
scroll to position [158, 0]
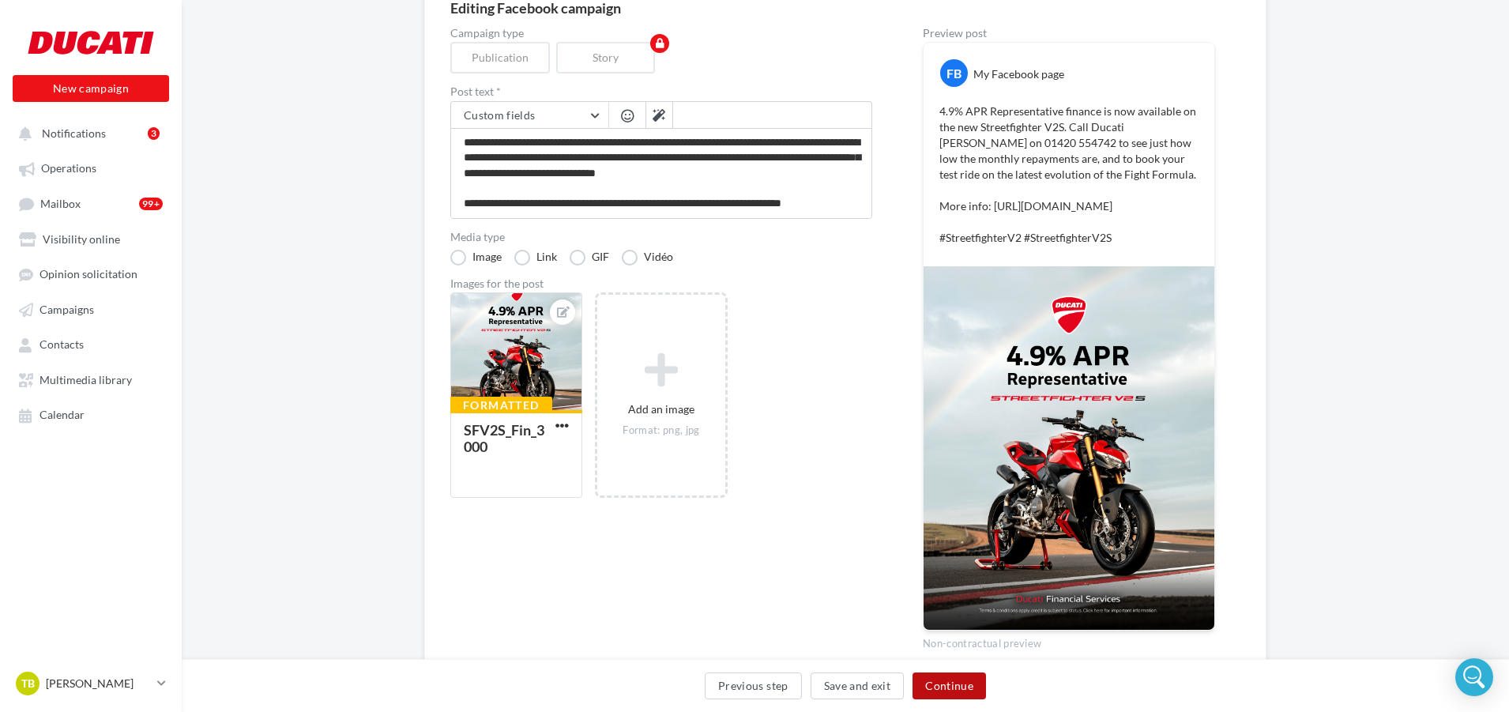
click at [943, 691] on button "Continue" at bounding box center [949, 685] width 73 height 27
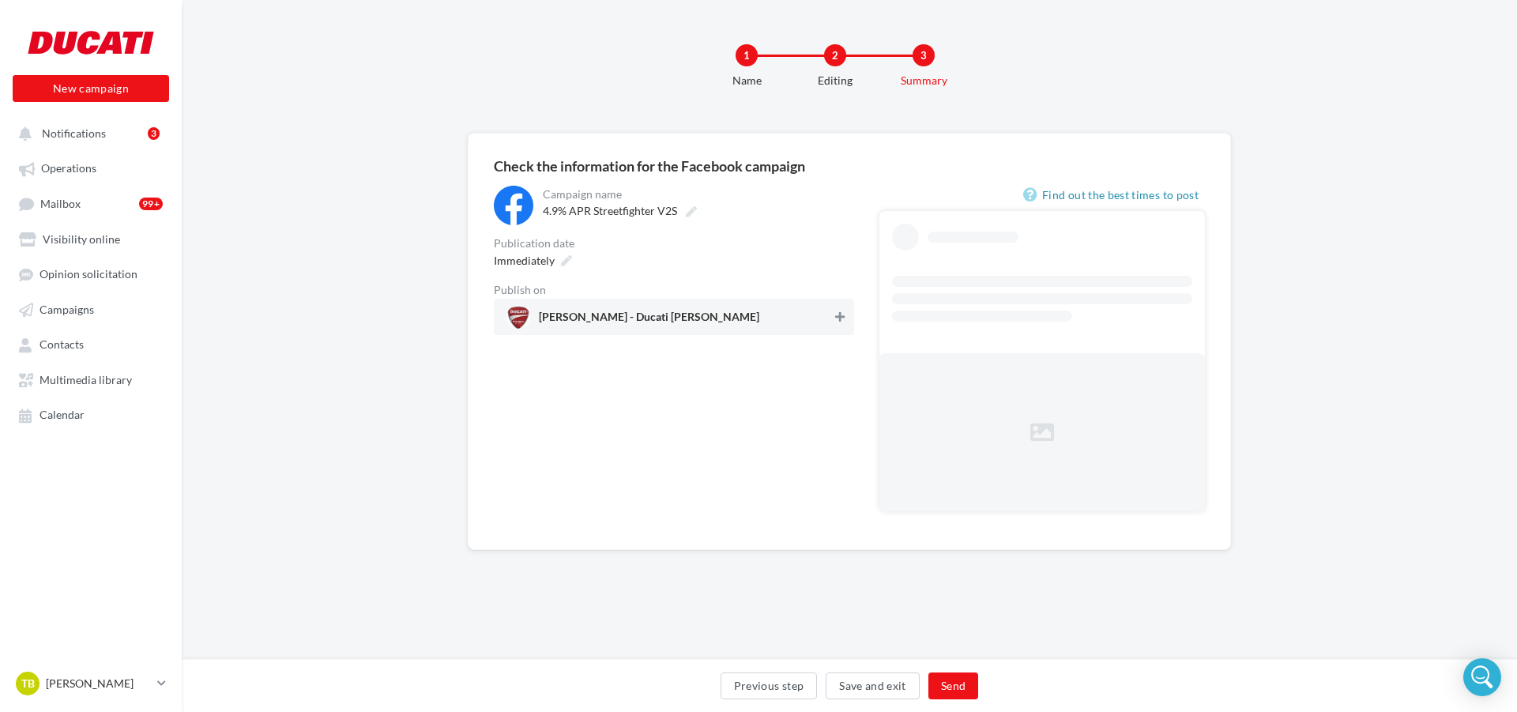
click at [841, 325] on button at bounding box center [840, 316] width 16 height 19
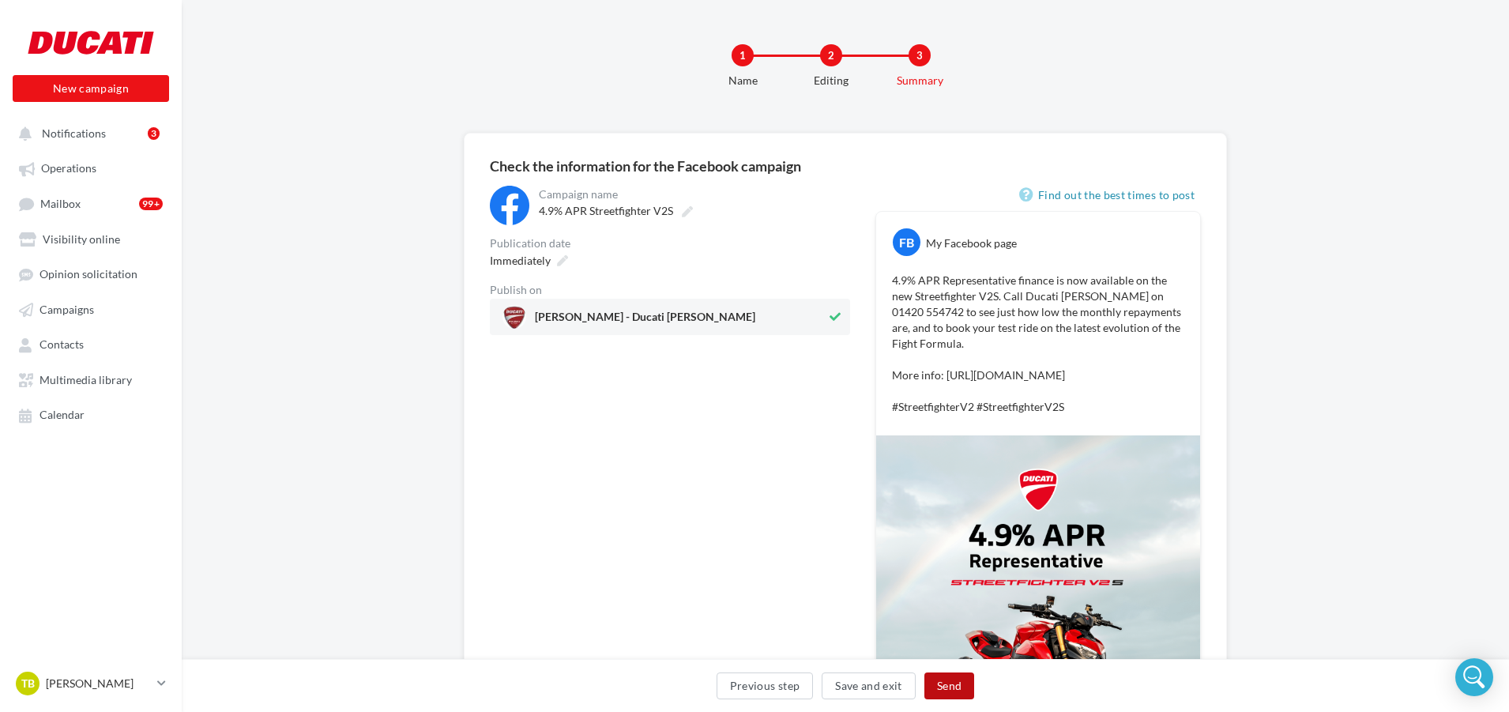
click at [948, 690] on button "Send" at bounding box center [950, 685] width 50 height 27
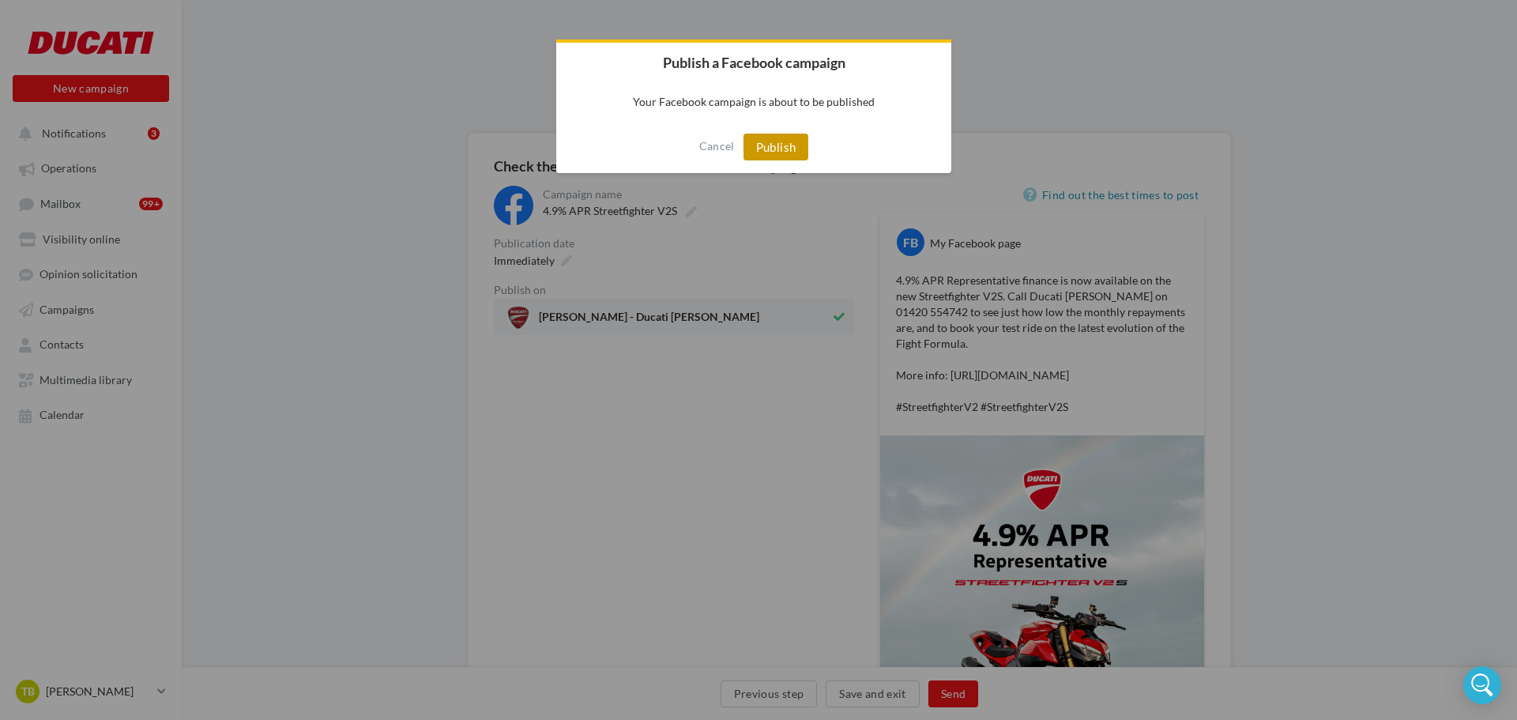
click at [773, 149] on button "Publish" at bounding box center [777, 147] width 66 height 27
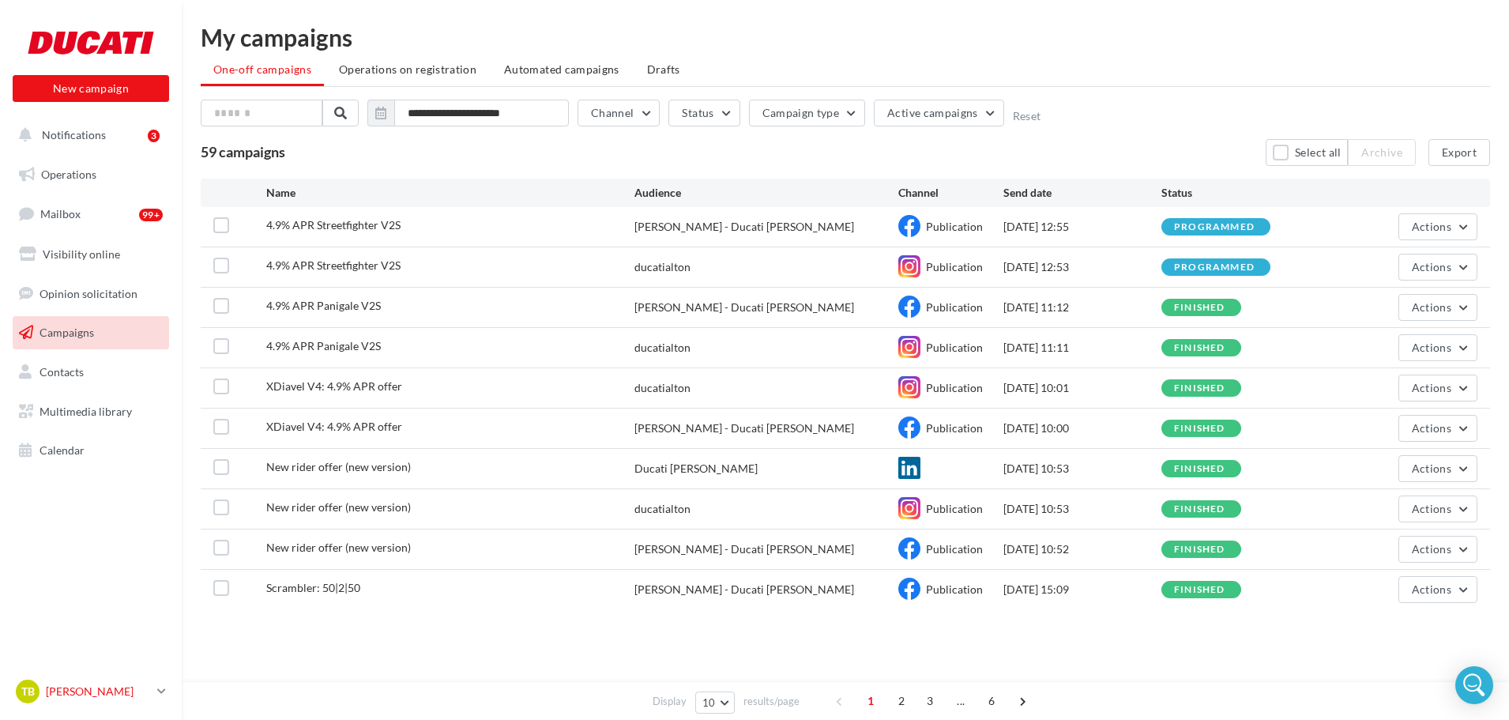
click at [75, 682] on div "TB [PERSON_NAME] [PERSON_NAME]-alto-tbar" at bounding box center [83, 692] width 135 height 24
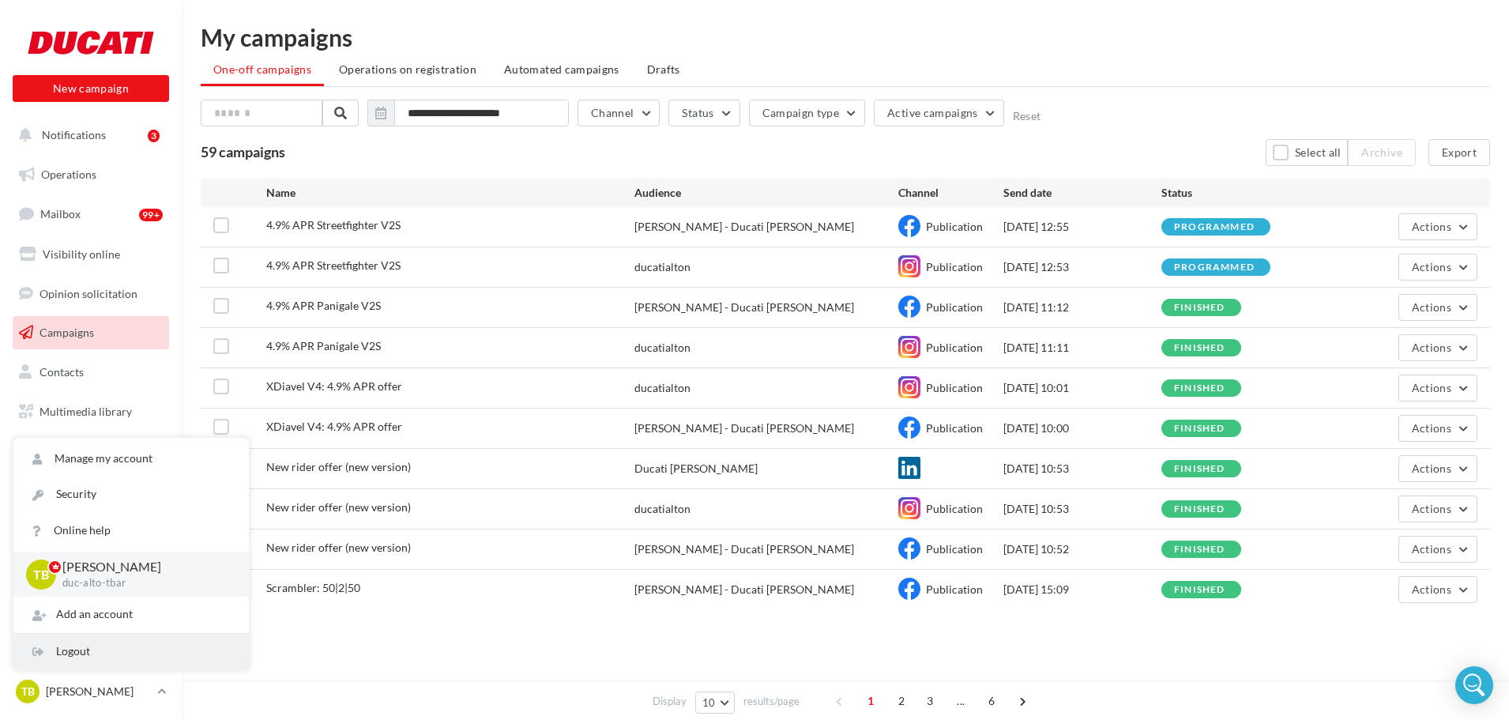
click at [100, 641] on div "Logout" at bounding box center [130, 652] width 235 height 36
